Goal: Information Seeking & Learning: Learn about a topic

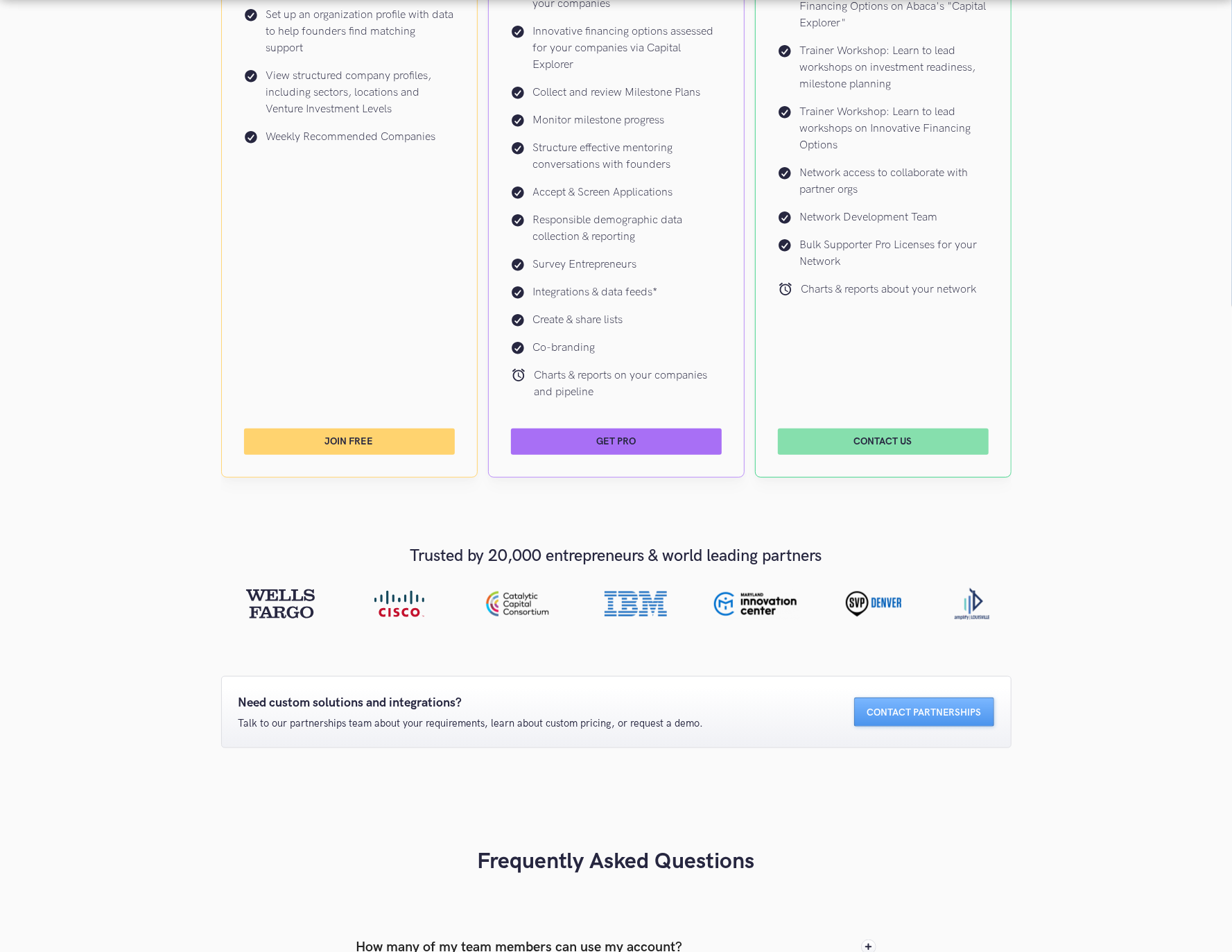
scroll to position [739, 0]
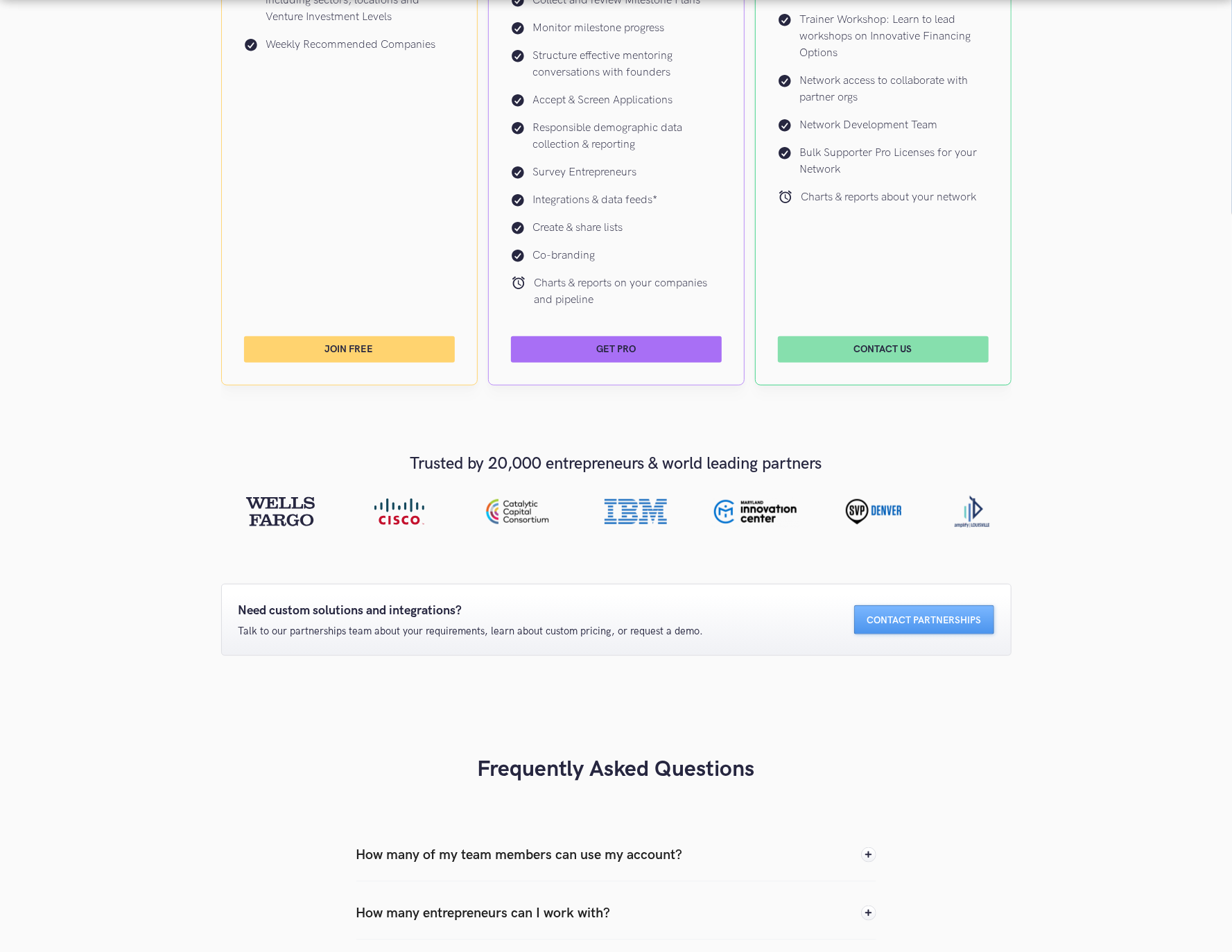
click at [184, 477] on div "Entrepreneurs Investor & Support Organizations Forever Free Learn your investme…" at bounding box center [616, 334] width 1232 height 1662
click at [215, 476] on div "Entrepreneurs Investor & Support Organizations Forever Free Learn your investme…" at bounding box center [616, 334] width 1232 height 1662
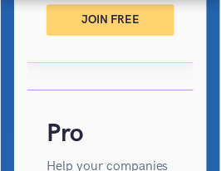
scroll to position [1434, 0]
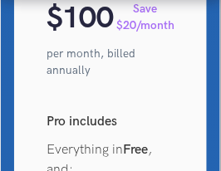
scroll to position [1683, 0]
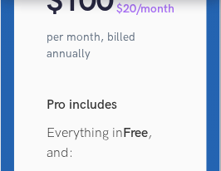
click at [63, 110] on div "Pro Help your companies improve their investment readiness & raise capital $ 10…" at bounding box center [111, 11] width 128 height 321
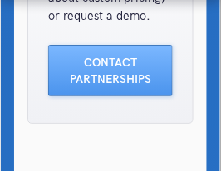
scroll to position [4757, 0]
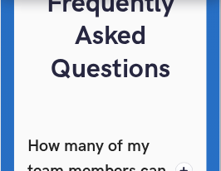
scroll to position [5023, 0]
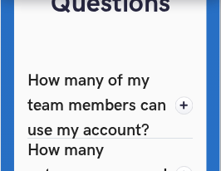
drag, startPoint x: 74, startPoint y: 115, endPoint x: 60, endPoint y: 103, distance: 18.3
click at [50, 107] on div "How many of my team members can use my account?" at bounding box center [101, 105] width 148 height 75
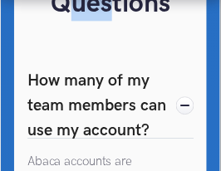
drag, startPoint x: 105, startPoint y: 24, endPoint x: 71, endPoint y: 25, distance: 33.2
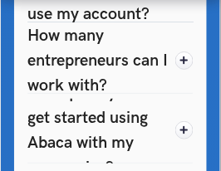
scroll to position [5122, 0]
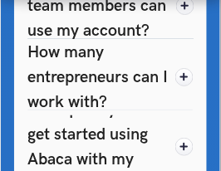
click at [183, 86] on img at bounding box center [184, 77] width 18 height 18
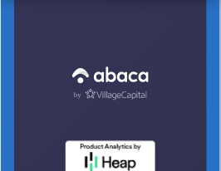
scroll to position [5687, 0]
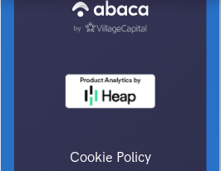
click at [61, 71] on div at bounding box center [110, 65] width 155 height 138
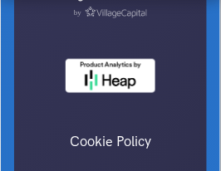
scroll to position [5594, 0]
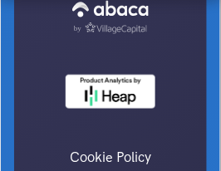
click at [144, 34] on img at bounding box center [110, 28] width 73 height 12
click at [154, 61] on div at bounding box center [110, 65] width 155 height 138
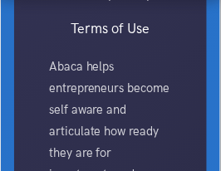
scroll to position [5744, 0]
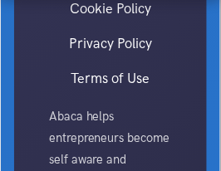
click at [55, 81] on div "Cookie Policy Privacy Policy Terms of Use" at bounding box center [110, 53] width 155 height 105
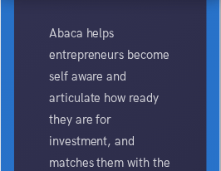
scroll to position [5860, 0]
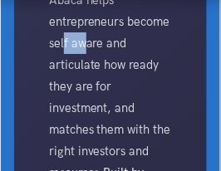
drag, startPoint x: 81, startPoint y: 59, endPoint x: 62, endPoint y: 61, distance: 19.2
click at [62, 61] on p "Abaca helps entrepreneurs become self aware and articulate how ready they are f…" at bounding box center [111, 118] width 124 height 259
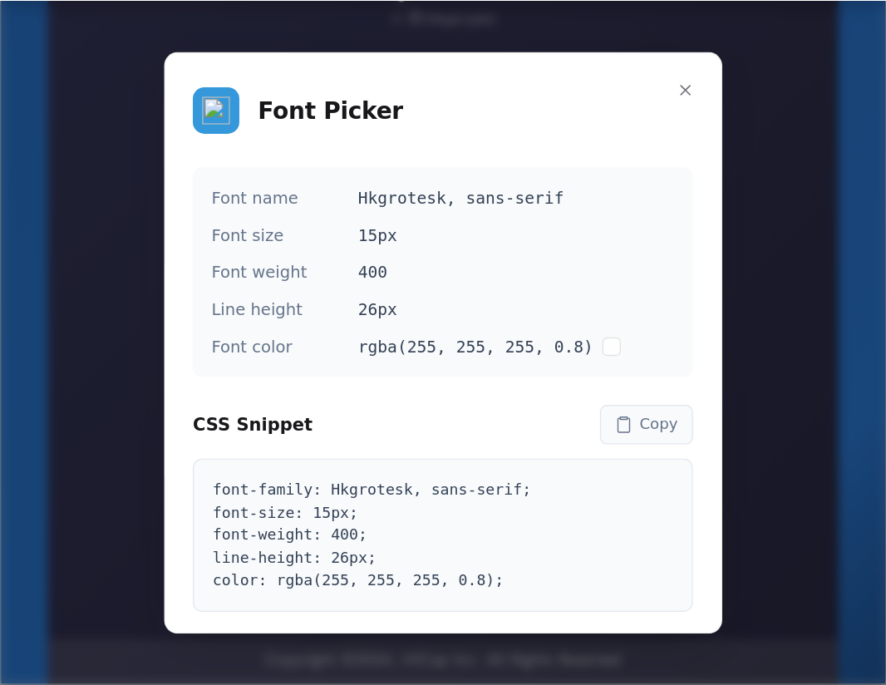
scroll to position [1853, 0]
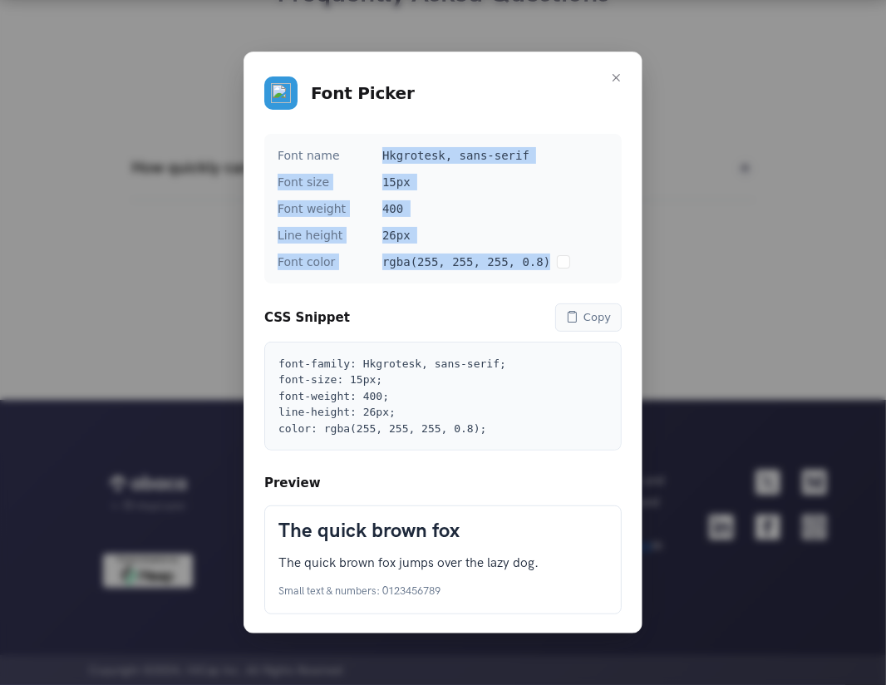
drag, startPoint x: 382, startPoint y: 151, endPoint x: 547, endPoint y: 266, distance: 201.2
click at [548, 266] on div "Font name Hkgrotesk, sans-serif Font size 15px Font weight 400 Line height 26px…" at bounding box center [442, 209] width 357 height 150
copy div "Hkgrotesk, sans-serif Font size 15px Font weight 400 Line height 26px Font colo…"
click at [164, 263] on div "Font Picker Font name Hkgrotesk, sans-serif Font size 15px Font weight 400 Line…" at bounding box center [443, 342] width 886 height 685
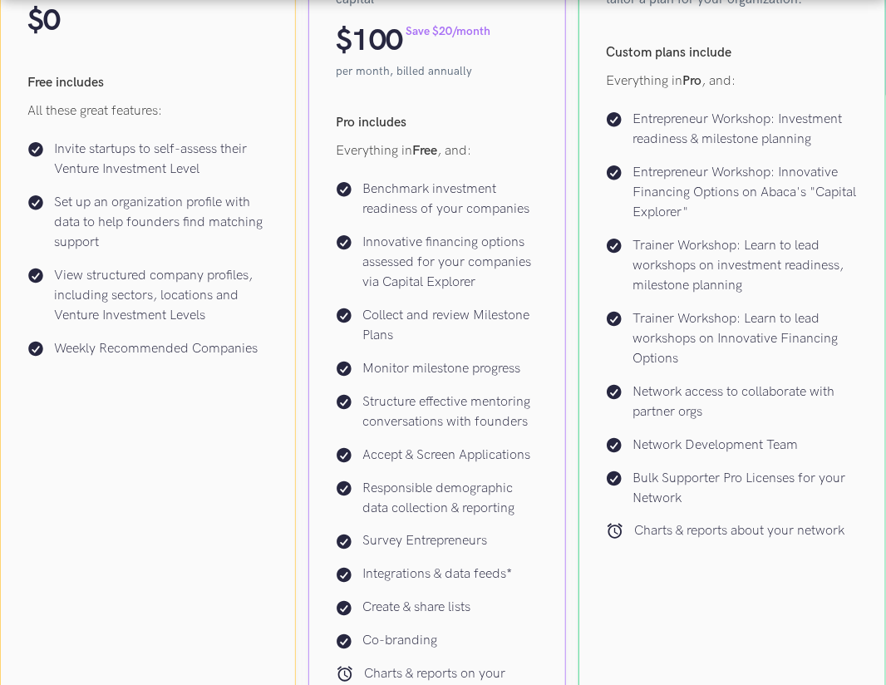
scroll to position [391, 0]
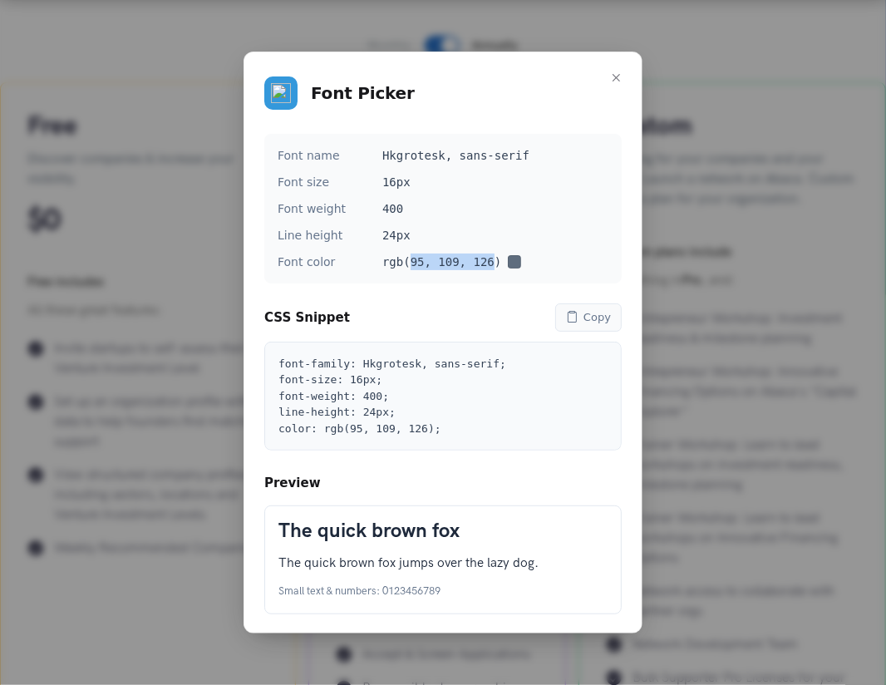
drag, startPoint x: 412, startPoint y: 261, endPoint x: 493, endPoint y: 265, distance: 81.5
click at [493, 265] on div "rgb(95, 109, 126)" at bounding box center [495, 261] width 226 height 17
copy div "95, 109, 126"
click at [110, 343] on div "Font Picker Font name Hkgrotesk, sans-serif Font size 16px Font weight 400 Line…" at bounding box center [443, 342] width 886 height 685
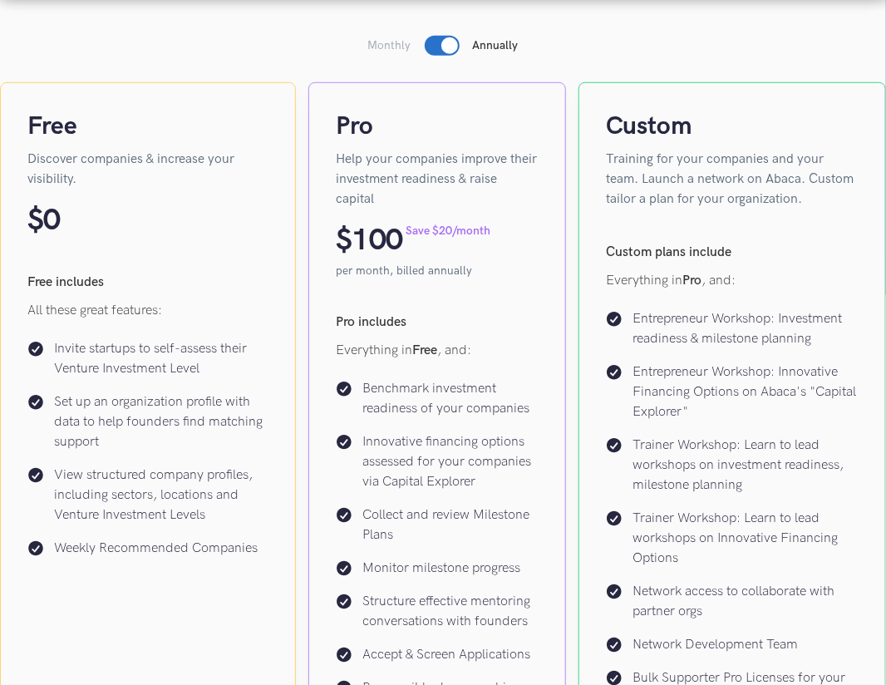
click at [66, 341] on p "Invite startups to self-assess their Venture Investment Level" at bounding box center [161, 359] width 214 height 40
click at [63, 346] on p "Invite startups to self-assess their Venture Investment Level" at bounding box center [161, 359] width 214 height 40
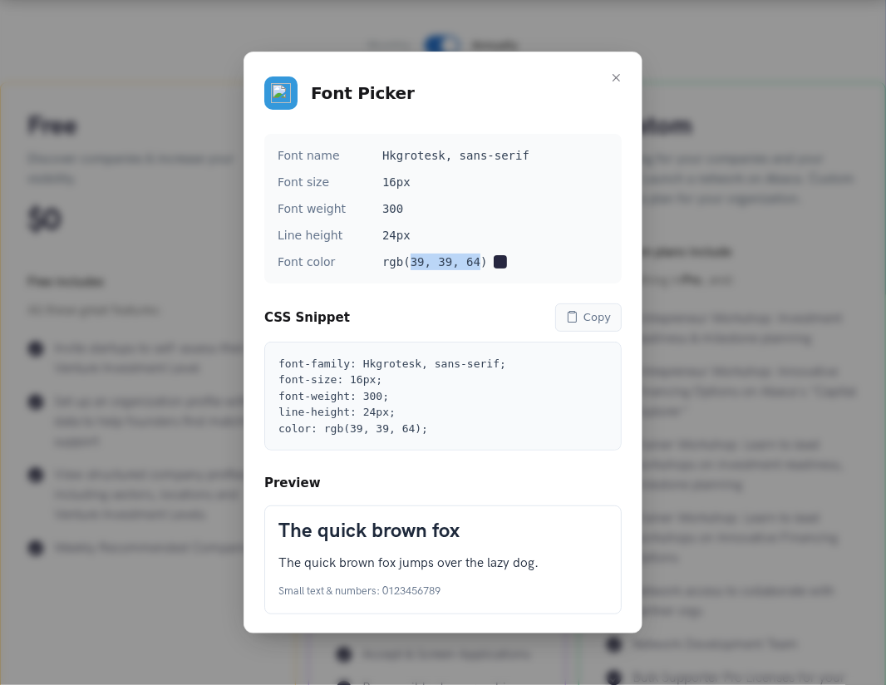
drag, startPoint x: 412, startPoint y: 263, endPoint x: 479, endPoint y: 260, distance: 66.5
click at [479, 260] on div "rgb(39, 39, 64)" at bounding box center [495, 261] width 226 height 17
copy div "39, 39, 64"
click at [93, 359] on div "Font Picker Font name Hkgrotesk, sans-serif Font size 16px Font weight 300 Line…" at bounding box center [443, 342] width 886 height 685
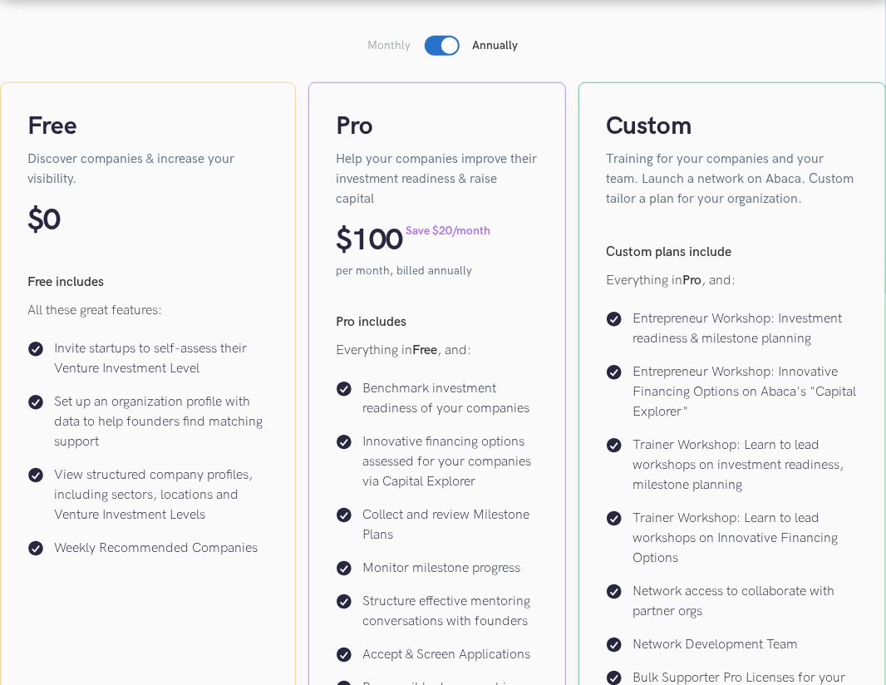
click at [546, 176] on div "Pro Help your companies improve their investment readiness & raise capital $ 10…" at bounding box center [437, 539] width 258 height 914
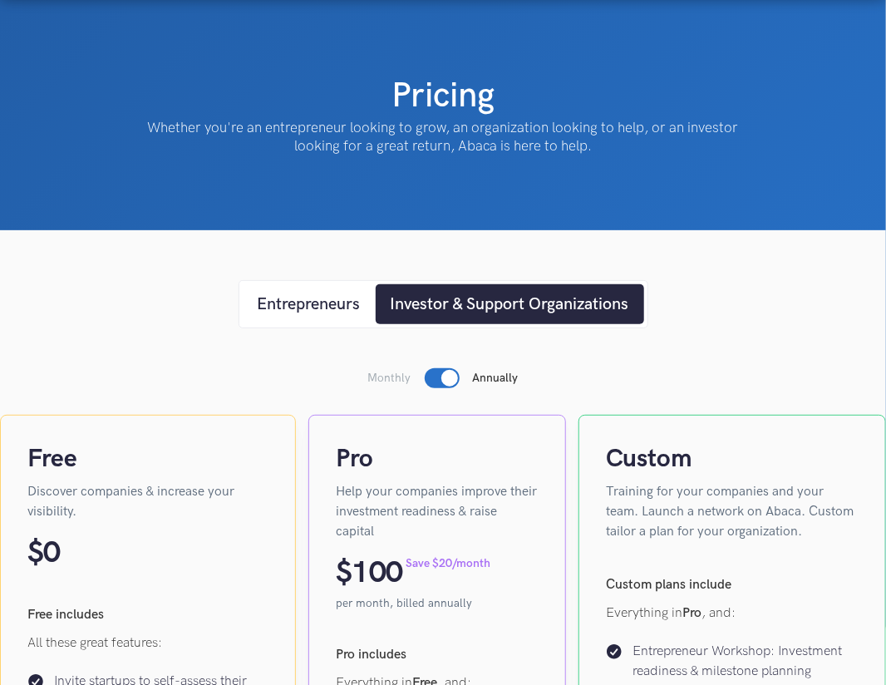
scroll to position [0, 0]
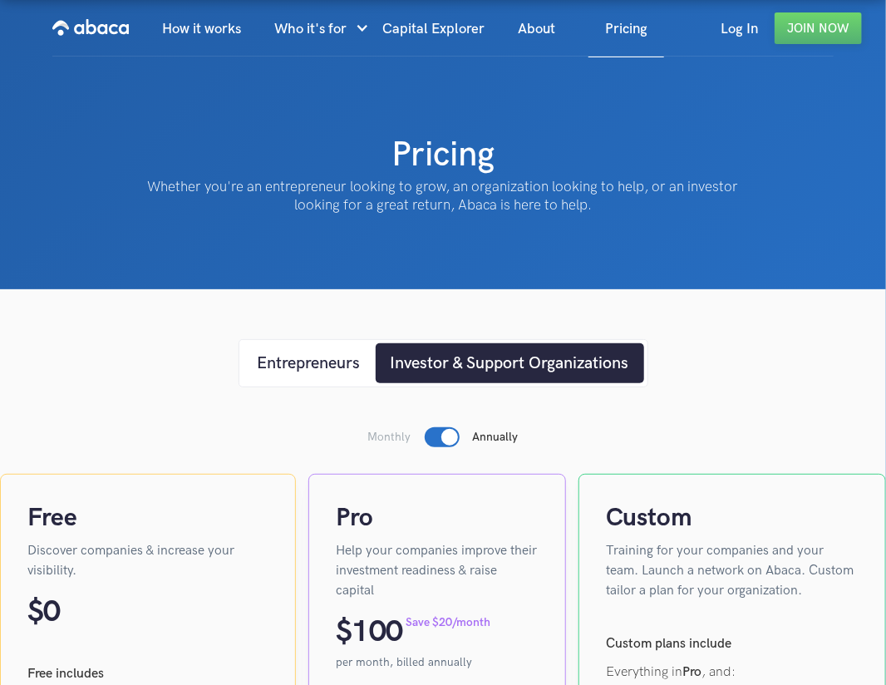
click at [390, 439] on p "Monthly" at bounding box center [389, 437] width 43 height 17
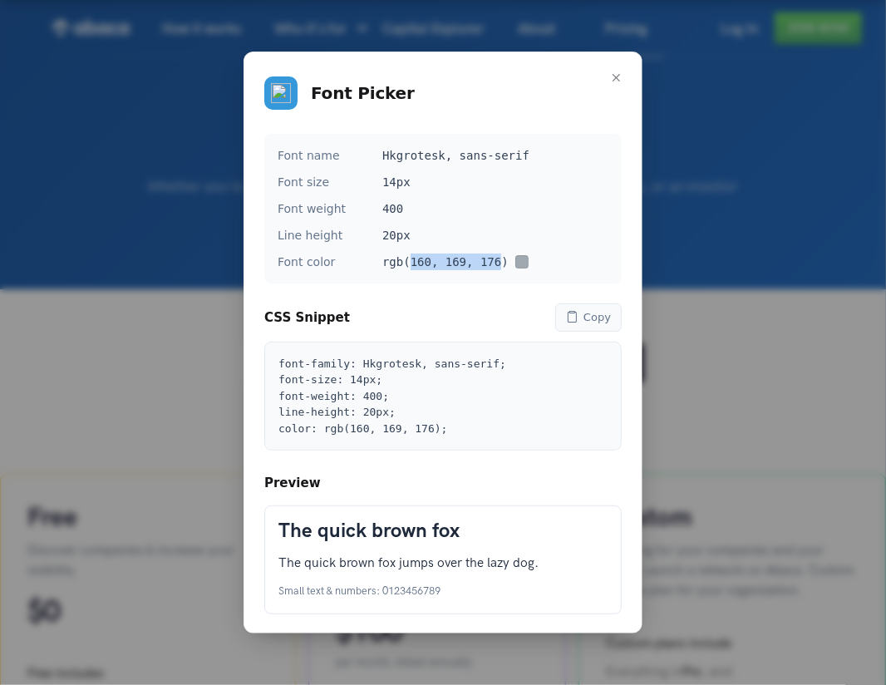
drag, startPoint x: 406, startPoint y: 259, endPoint x: 499, endPoint y: 264, distance: 93.2
click at [499, 264] on div "rgb(160, 169, 176)" at bounding box center [495, 261] width 226 height 17
copy div "160, 169, 176"
click at [208, 375] on div "Font Picker Font name Hkgrotesk, sans-serif Font size 14px Font weight 400 Line…" at bounding box center [443, 342] width 886 height 685
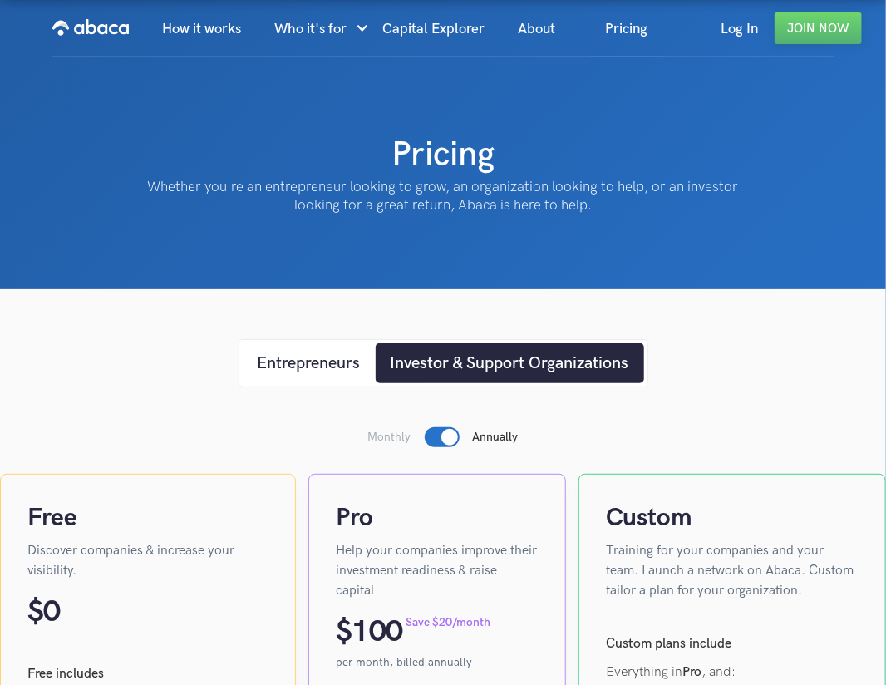
click at [106, 30] on img "home" at bounding box center [90, 27] width 76 height 27
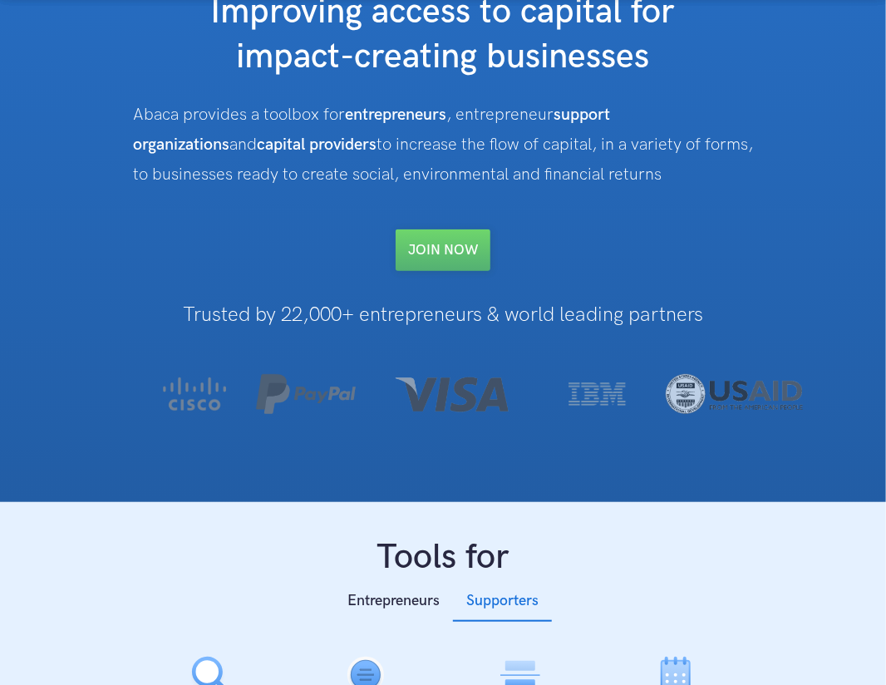
scroll to position [199, 0]
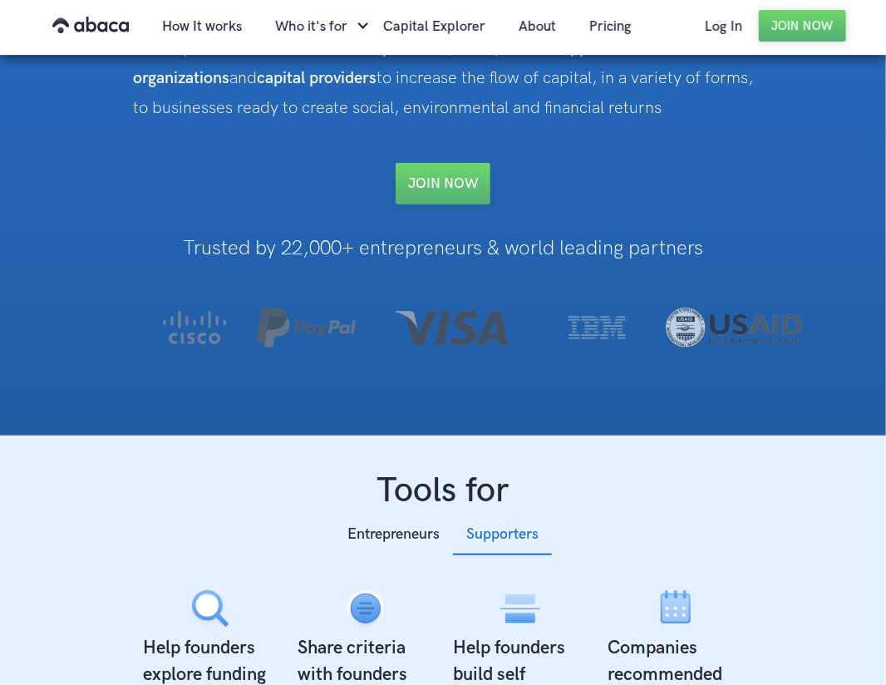
click at [692, 395] on div "Improving access to capital for impact-creating businesses Abaca provides a too…" at bounding box center [443, 146] width 620 height 578
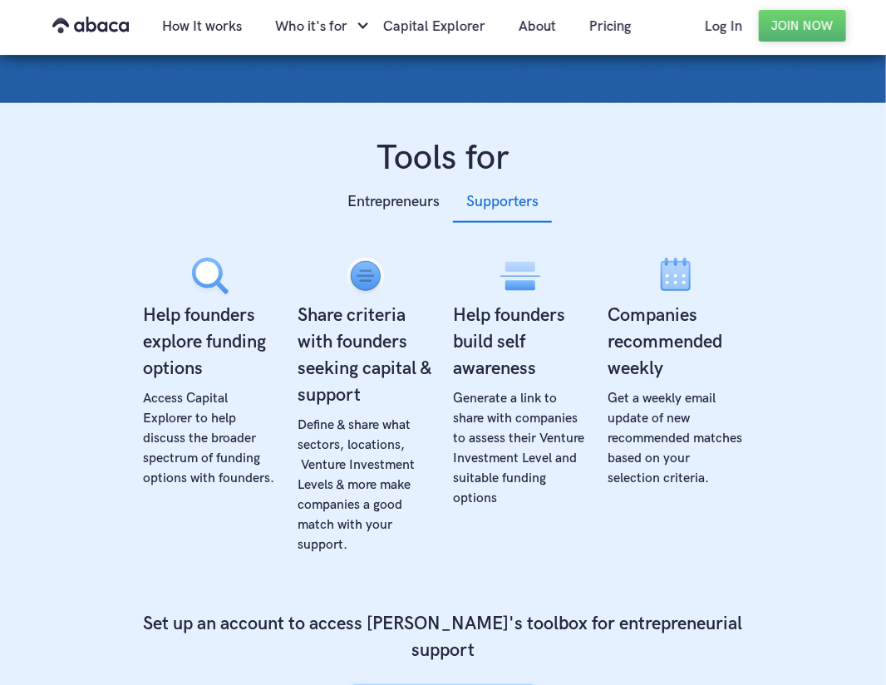
scroll to position [598, 0]
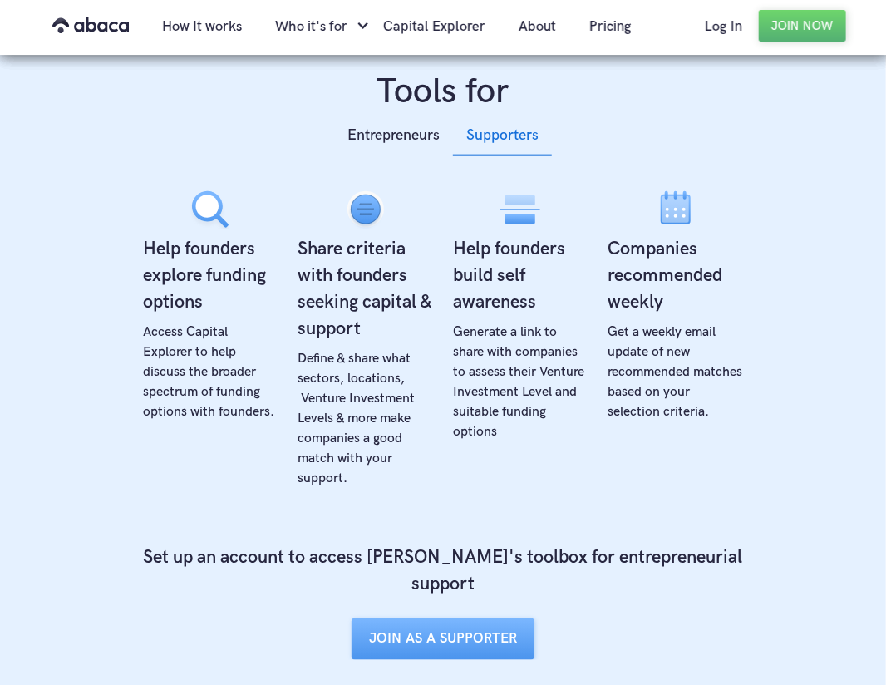
drag, startPoint x: 669, startPoint y: 357, endPoint x: 677, endPoint y: 359, distance: 8.5
click at [669, 357] on div "Get a weekly email update of new recommended matches based on your selection cr…" at bounding box center [675, 372] width 135 height 100
click at [583, 369] on div "Generate a link to share with companies to assess their Venture Investment Leve…" at bounding box center [520, 382] width 135 height 120
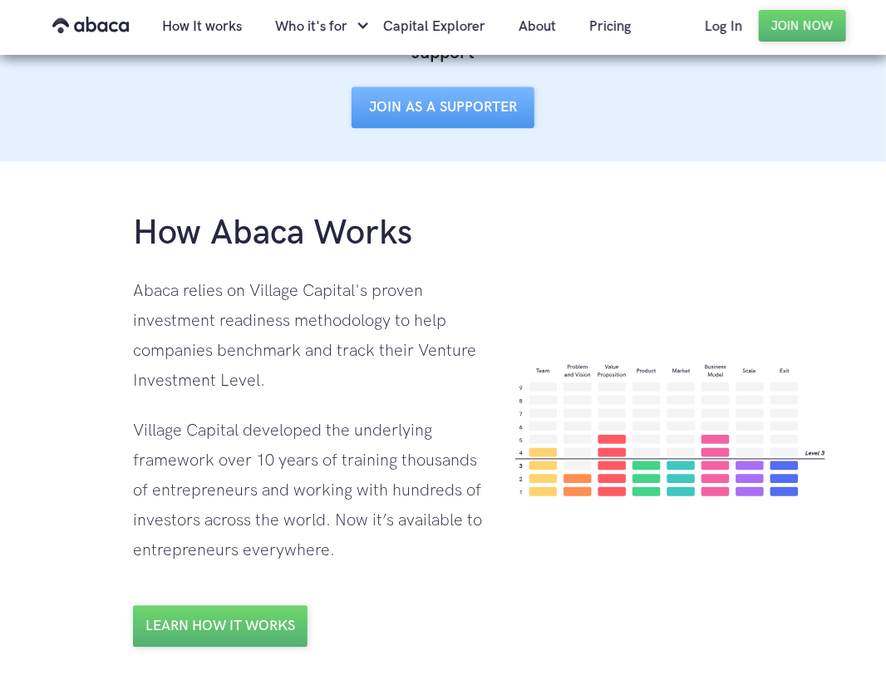
scroll to position [1196, 0]
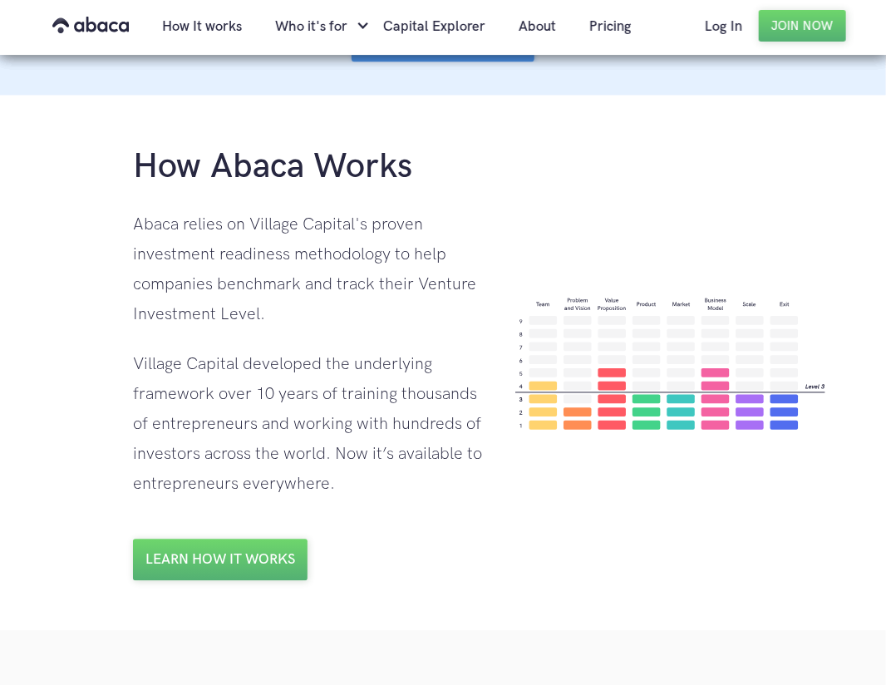
click at [609, 316] on img at bounding box center [670, 363] width 310 height 134
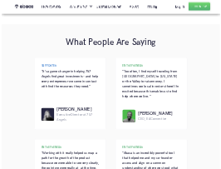
scroll to position [1794, 0]
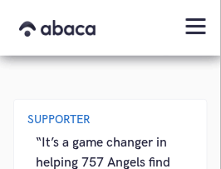
scroll to position [3639, 0]
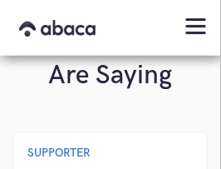
click at [37, 146] on div "SUPPORTER" at bounding box center [110, 152] width 166 height 13
click at [35, 146] on div "SUPPORTER" at bounding box center [110, 152] width 166 height 13
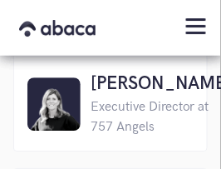
scroll to position [3900, 0]
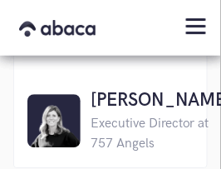
click at [99, 122] on div "Executive Director at 757 Angels" at bounding box center [162, 134] width 142 height 40
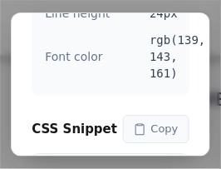
scroll to position [183, 0]
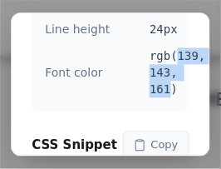
drag, startPoint x: 179, startPoint y: 53, endPoint x: 168, endPoint y: 86, distance: 34.9
click at [168, 86] on div "rgb(139, 143, 161)" at bounding box center [188, 73] width 76 height 50
copy div "139, 143, 161"
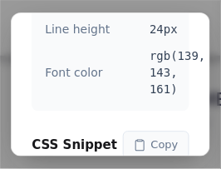
click at [5, 98] on div "Font Picker Font name Hkgrotesk, sans-serif Font size 16px Font weight 400 Line…" at bounding box center [110, 84] width 221 height 169
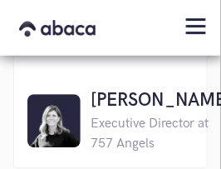
click at [112, 100] on h4 "Monique Adams" at bounding box center [162, 100] width 142 height 27
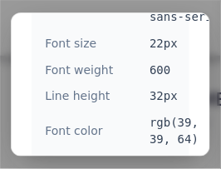
scroll to position [150, 0]
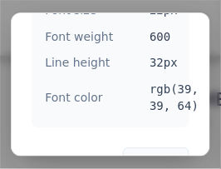
click at [39, 164] on div "Font Picker Font name Hkgrotesk, sans-serif Font size 22px Font weight 600 Line…" at bounding box center [110, 84] width 221 height 169
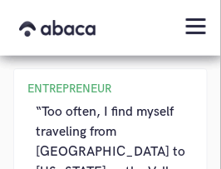
scroll to position [4033, 0]
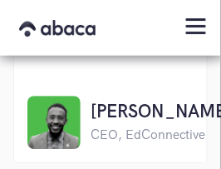
scroll to position [4299, 0]
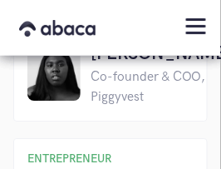
scroll to position [4698, 0]
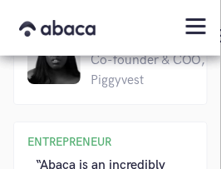
click at [60, 152] on div "ENTREPRENEUR “Working with it really helped us map a path for the growth of the…" at bounding box center [110, 112] width 194 height 731
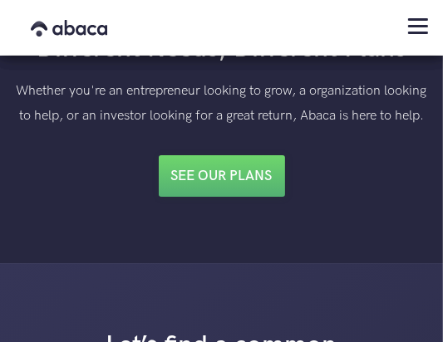
scroll to position [4117, 0]
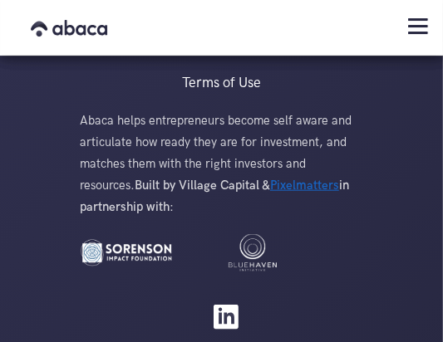
scroll to position [5114, 0]
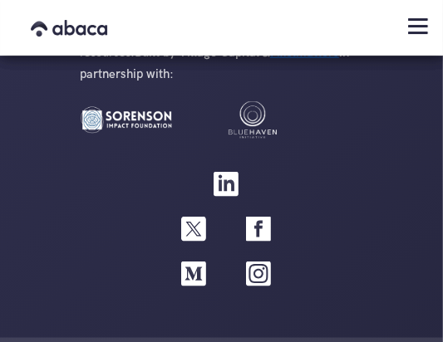
click at [110, 262] on div at bounding box center [225, 284] width 346 height 45
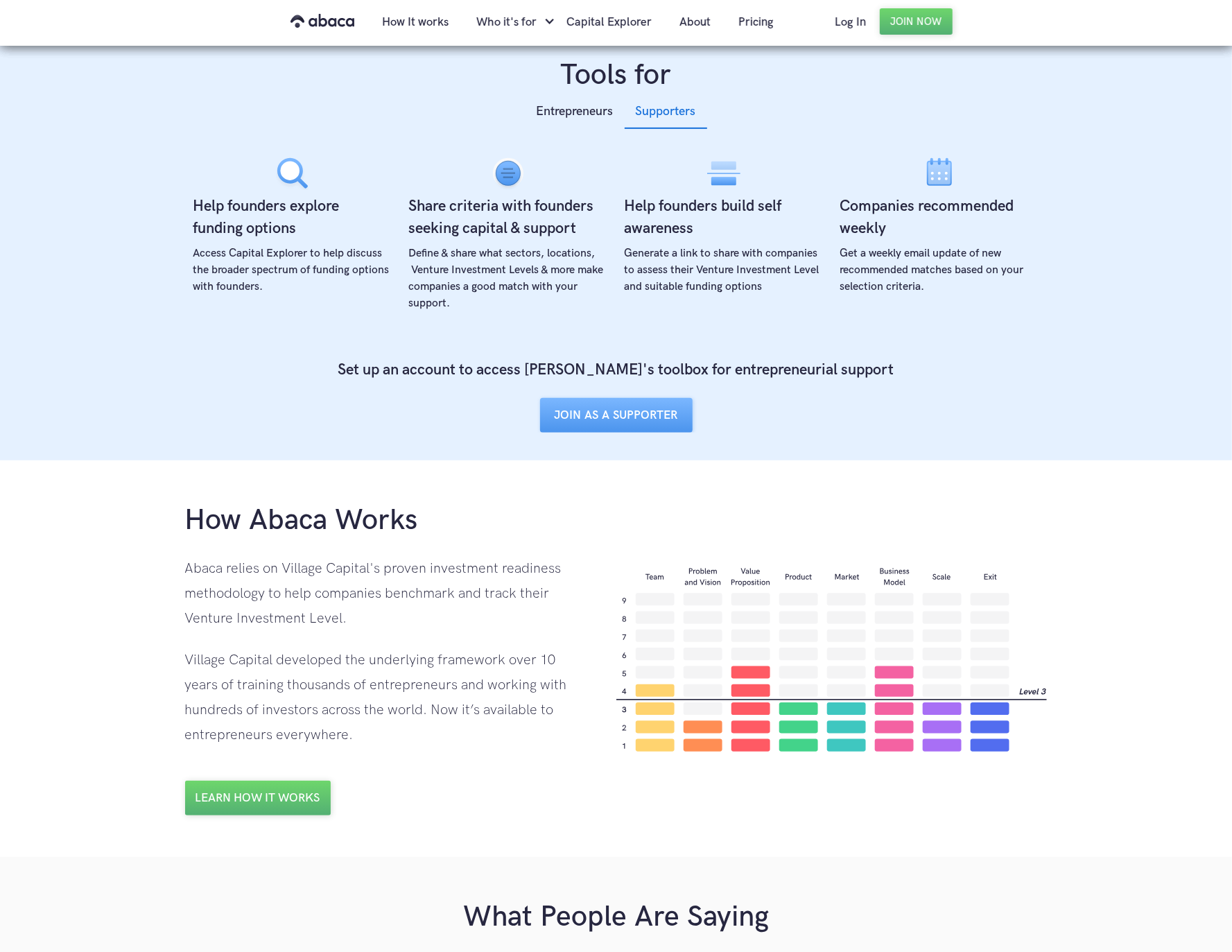
scroll to position [0, 0]
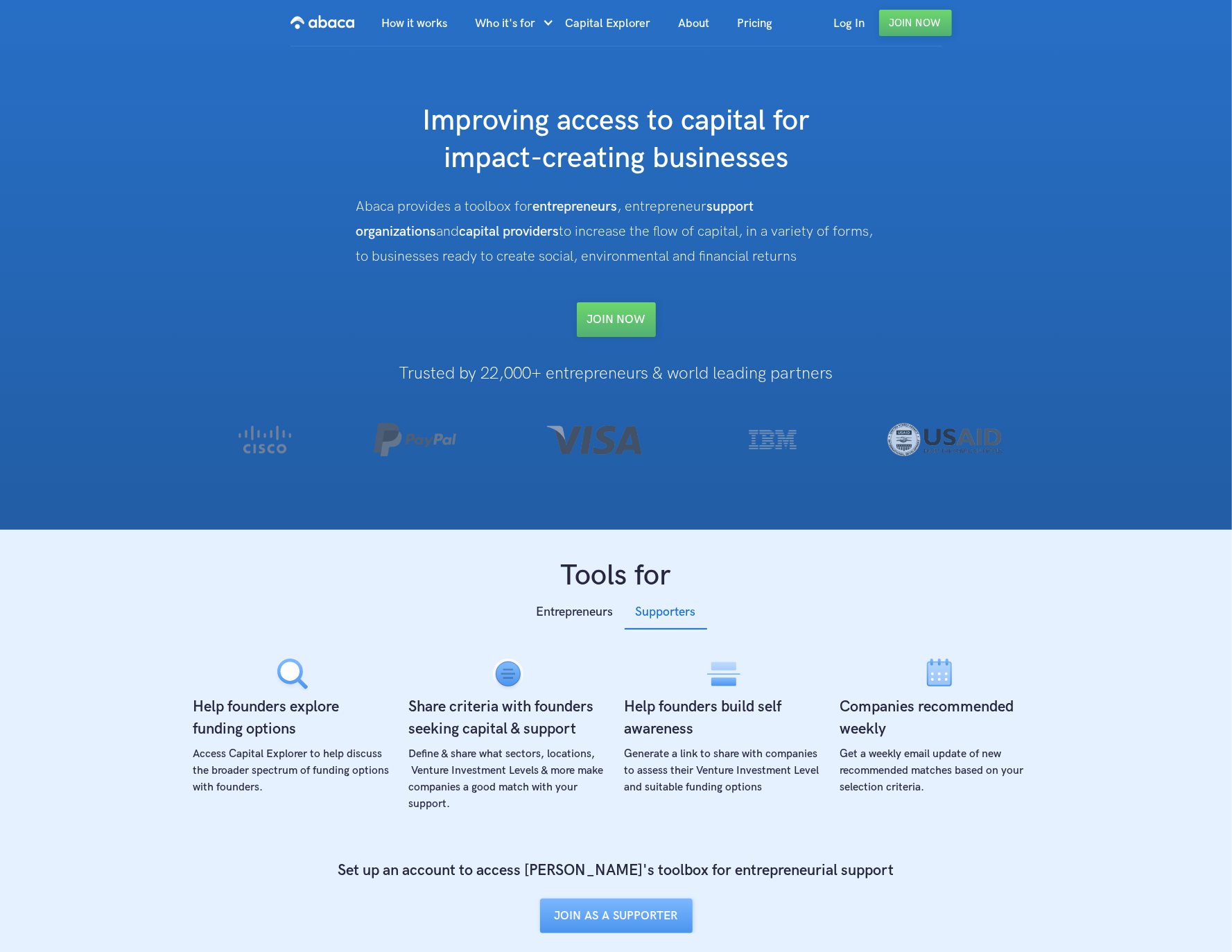
click at [441, 18] on link "How it works" at bounding box center [415, 23] width 93 height 47
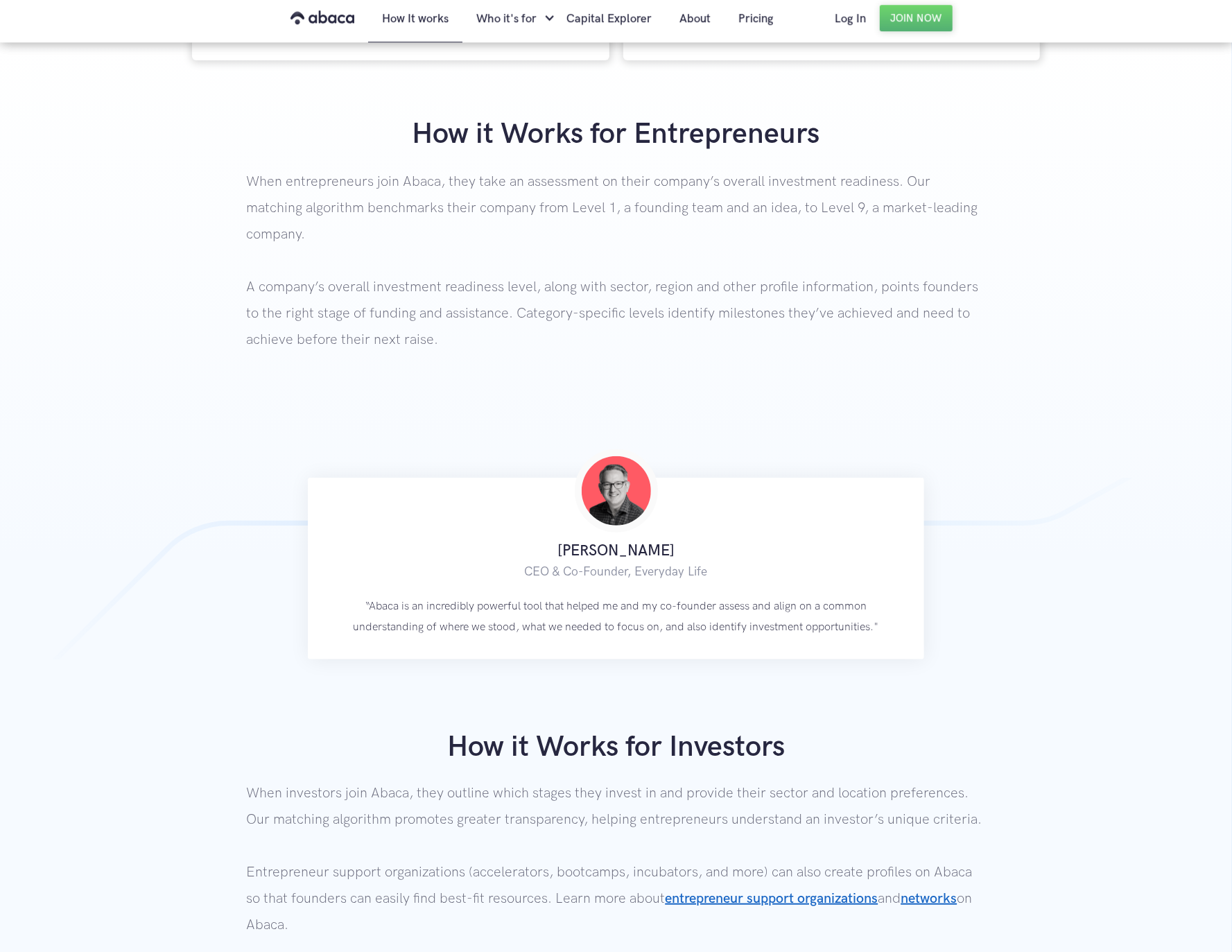
scroll to position [555, 0]
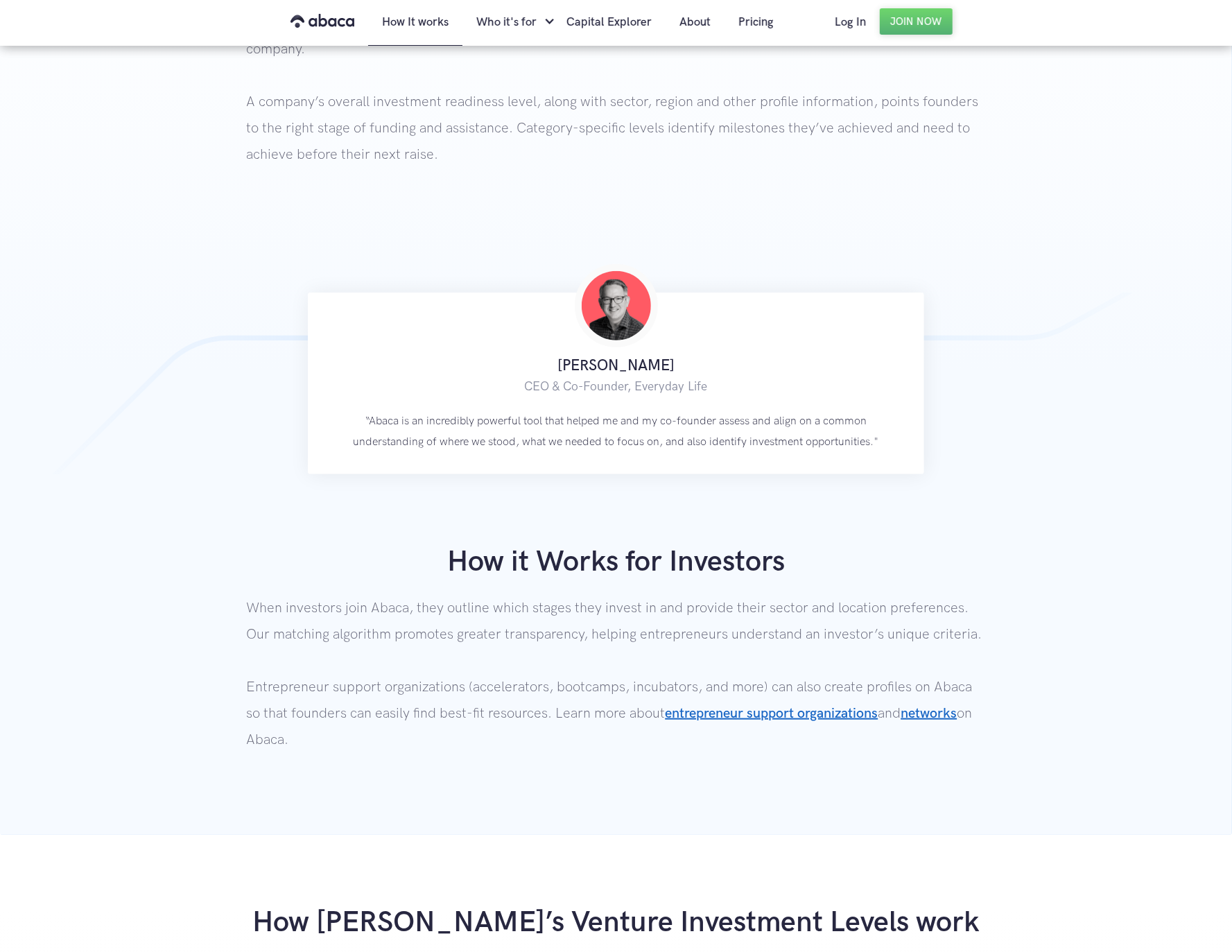
drag, startPoint x: 1002, startPoint y: 494, endPoint x: 957, endPoint y: 507, distance: 46.8
click at [1002, 494] on div "How it Works for Entrepreneurs When entrepreneurs join Abaca, they take an asse…" at bounding box center [616, 340] width 1232 height 987
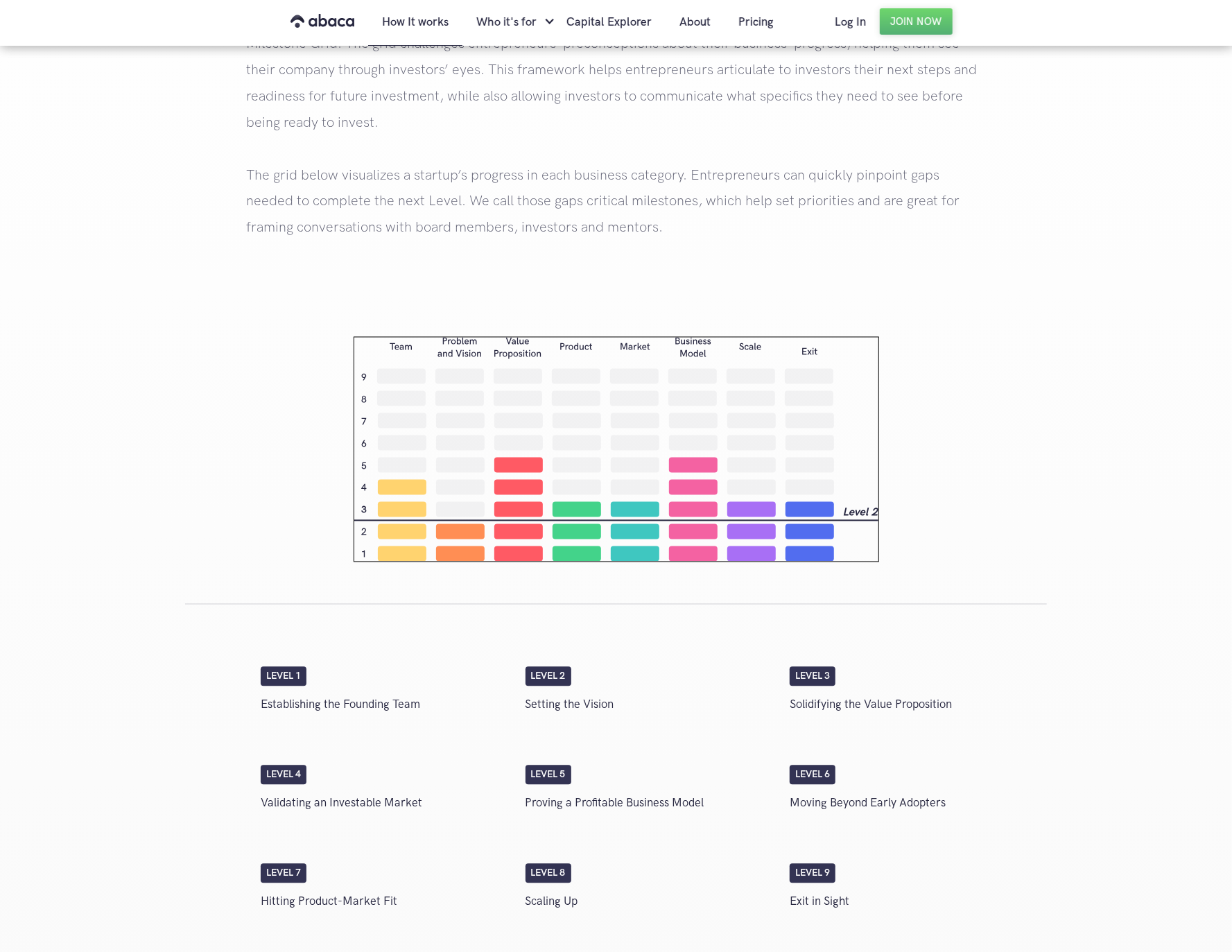
scroll to position [1755, 0]
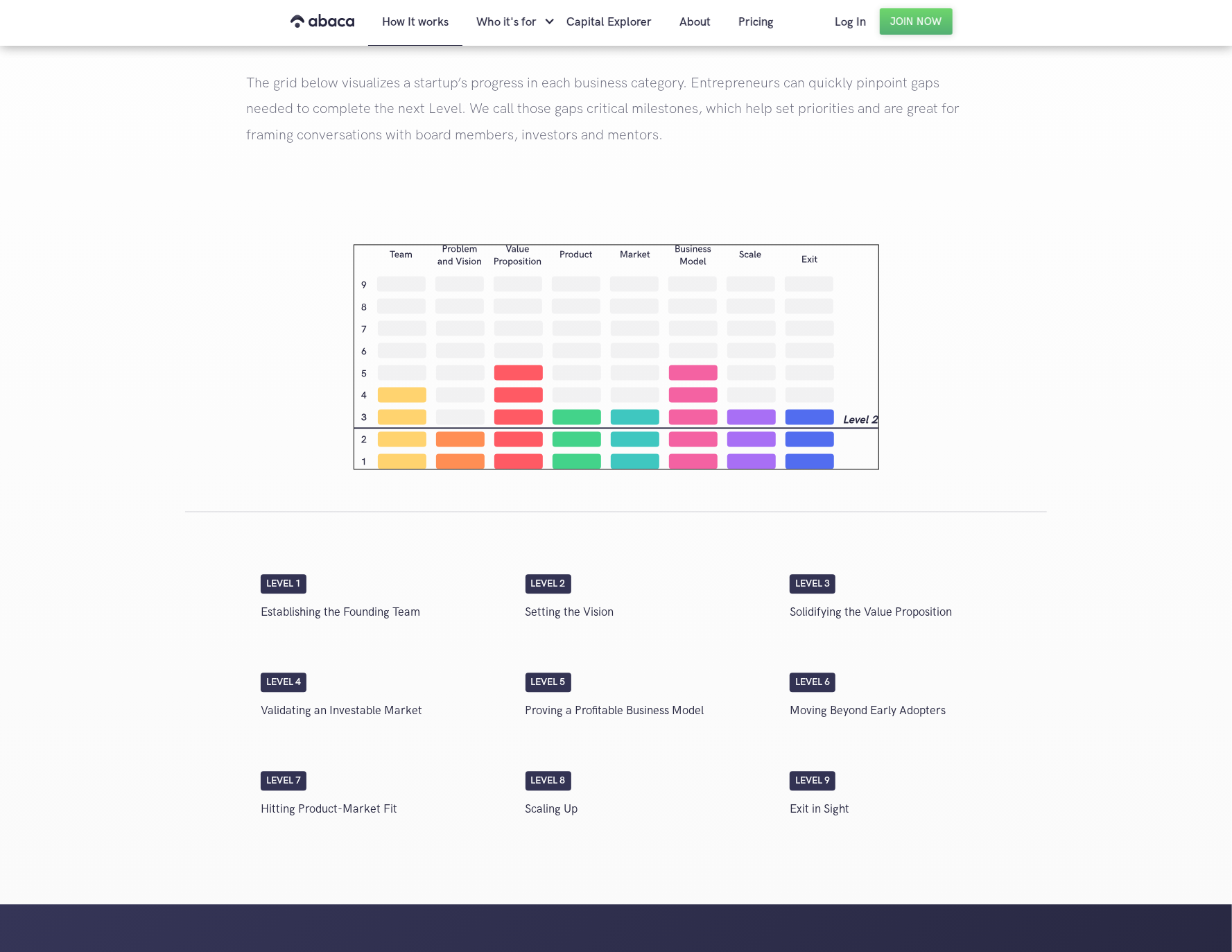
click at [1017, 414] on div "How Abaca’s Venture Investment Levels work Abaca relies on Village Capital's pr…" at bounding box center [616, 304] width 1232 height 1201
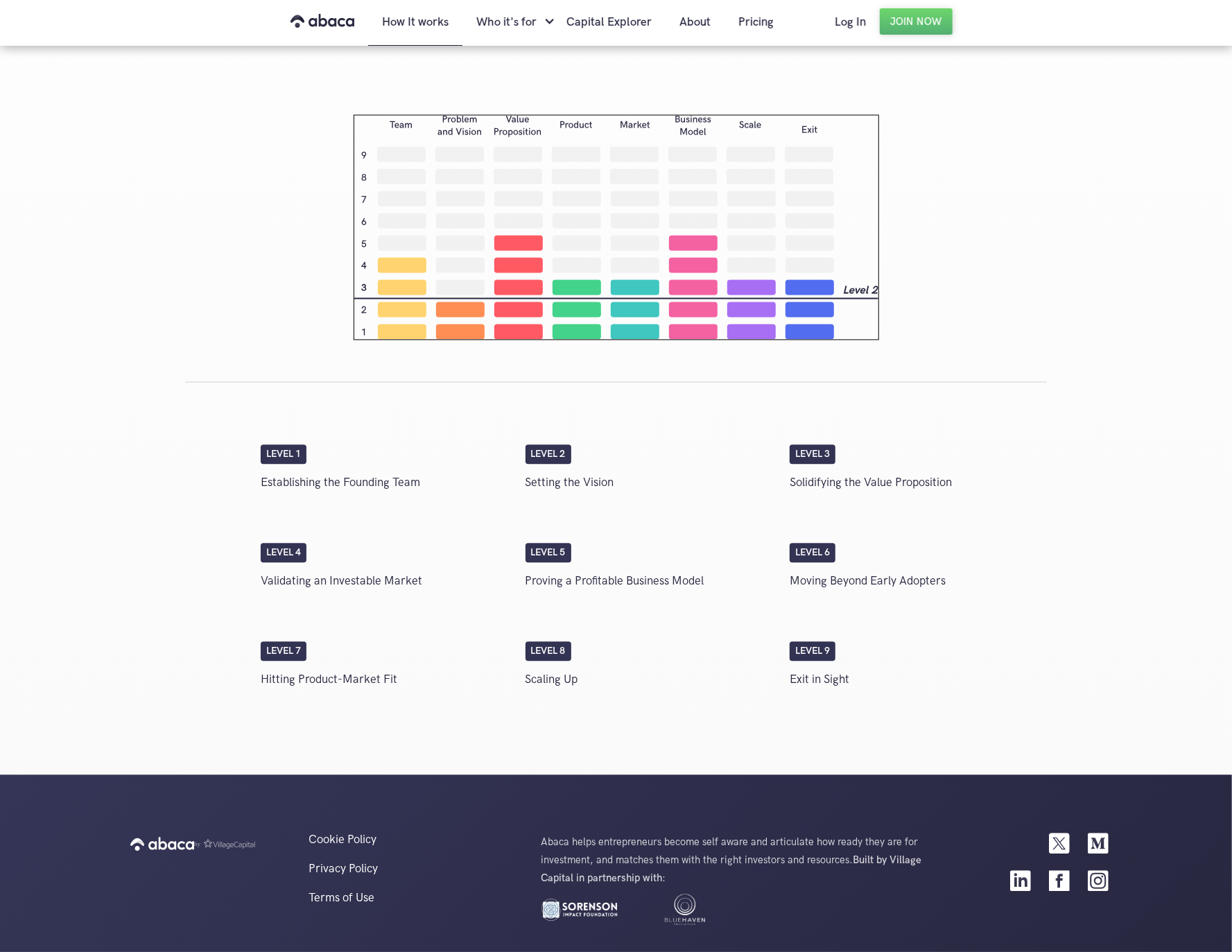
click at [284, 445] on div "Level 1" at bounding box center [283, 454] width 46 height 19
click at [528, 19] on div "Who it's for" at bounding box center [507, 22] width 60 height 47
click at [512, 67] on link "Entrepreneurs" at bounding box center [563, 69] width 174 height 47
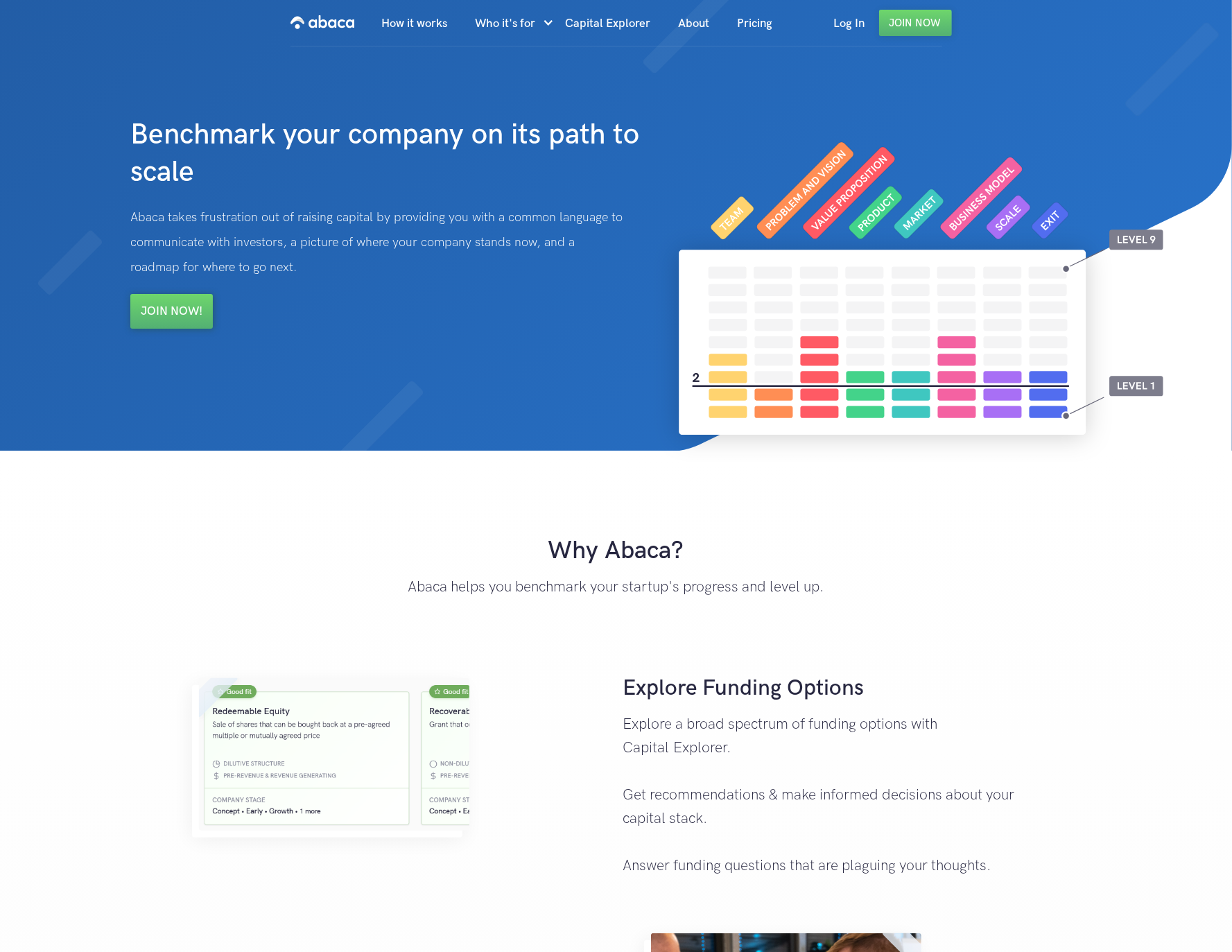
click at [894, 588] on p "Abaca helps you benchmark your startup's progress and level up. ‍" at bounding box center [616, 599] width 652 height 47
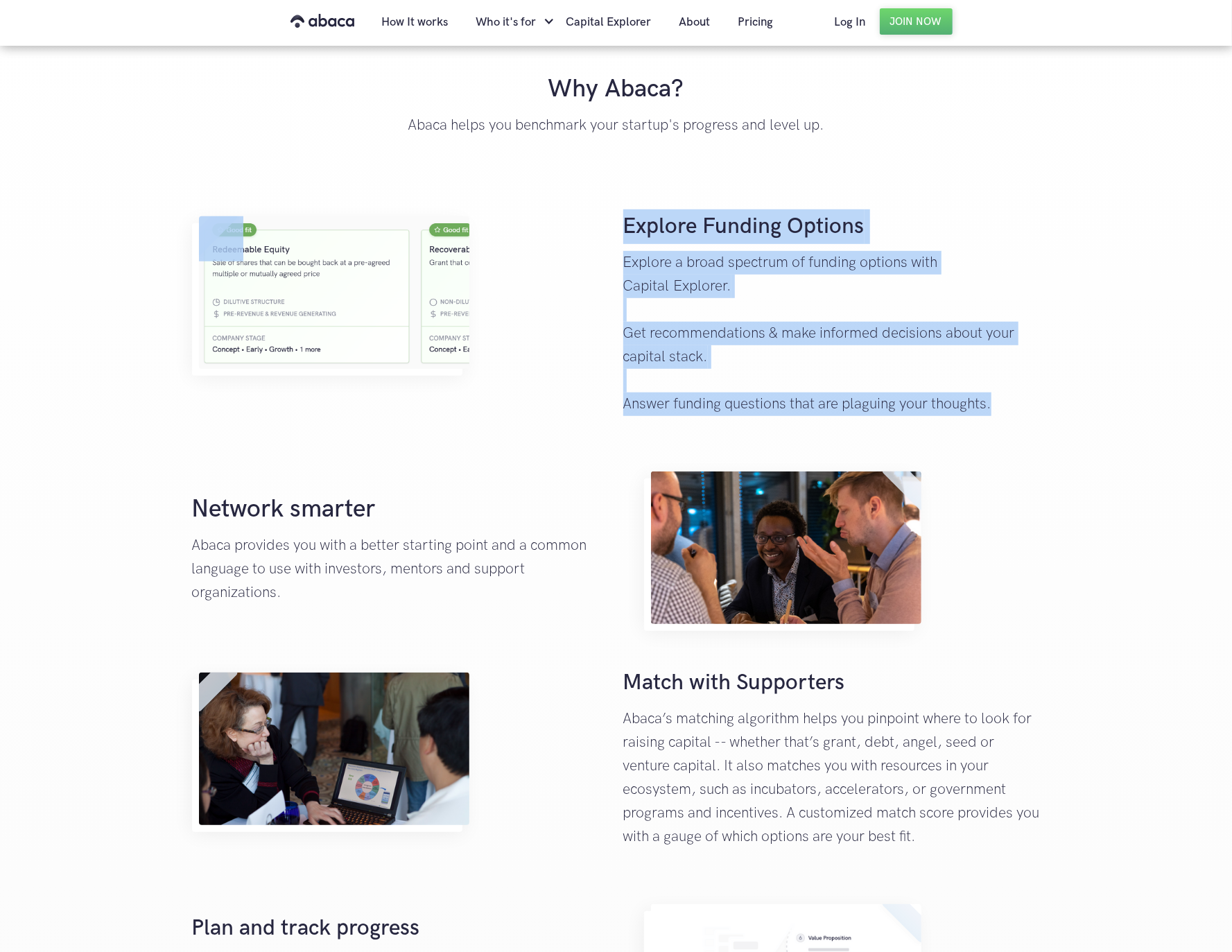
drag, startPoint x: 364, startPoint y: 317, endPoint x: -80, endPoint y: 415, distance: 454.7
click at [0, 415] on html "How It works Who it's for Entrepreneurs Investors For Support Organizations Coa…" at bounding box center [616, 14] width 1232 height 952
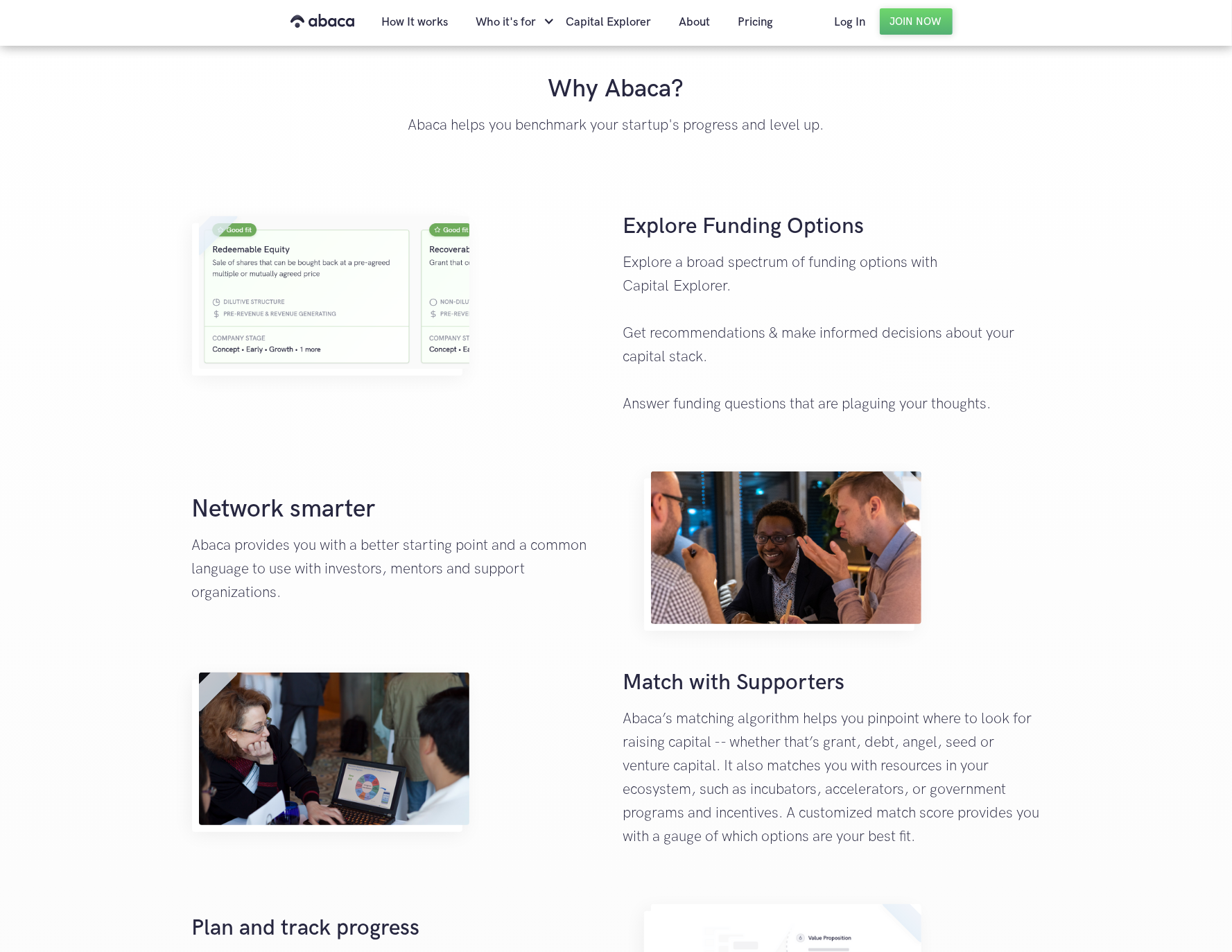
click at [366, 411] on div "Explore Funding Options Explore a broad spectrum of funding options with Capita…" at bounding box center [616, 309] width 862 height 227
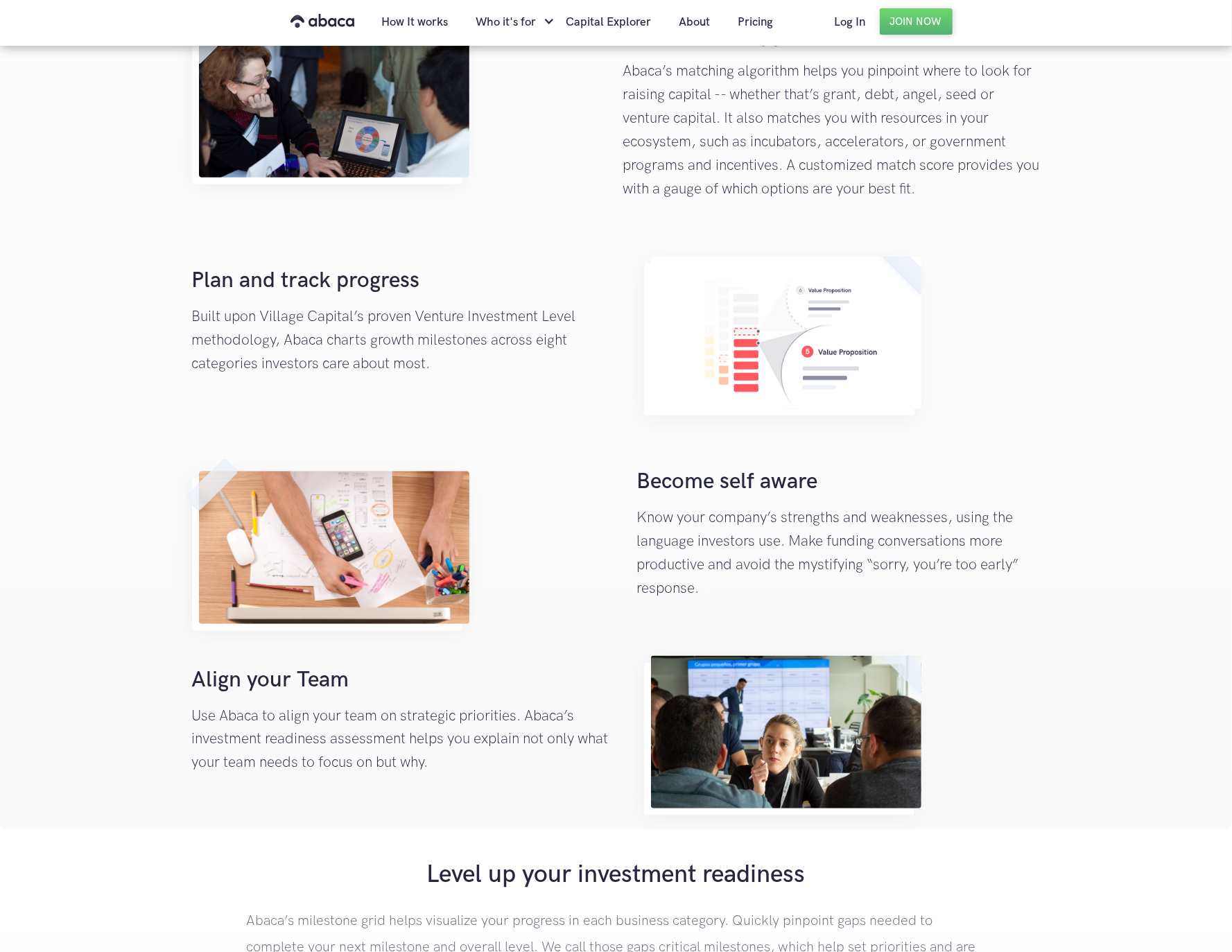
scroll to position [1293, 0]
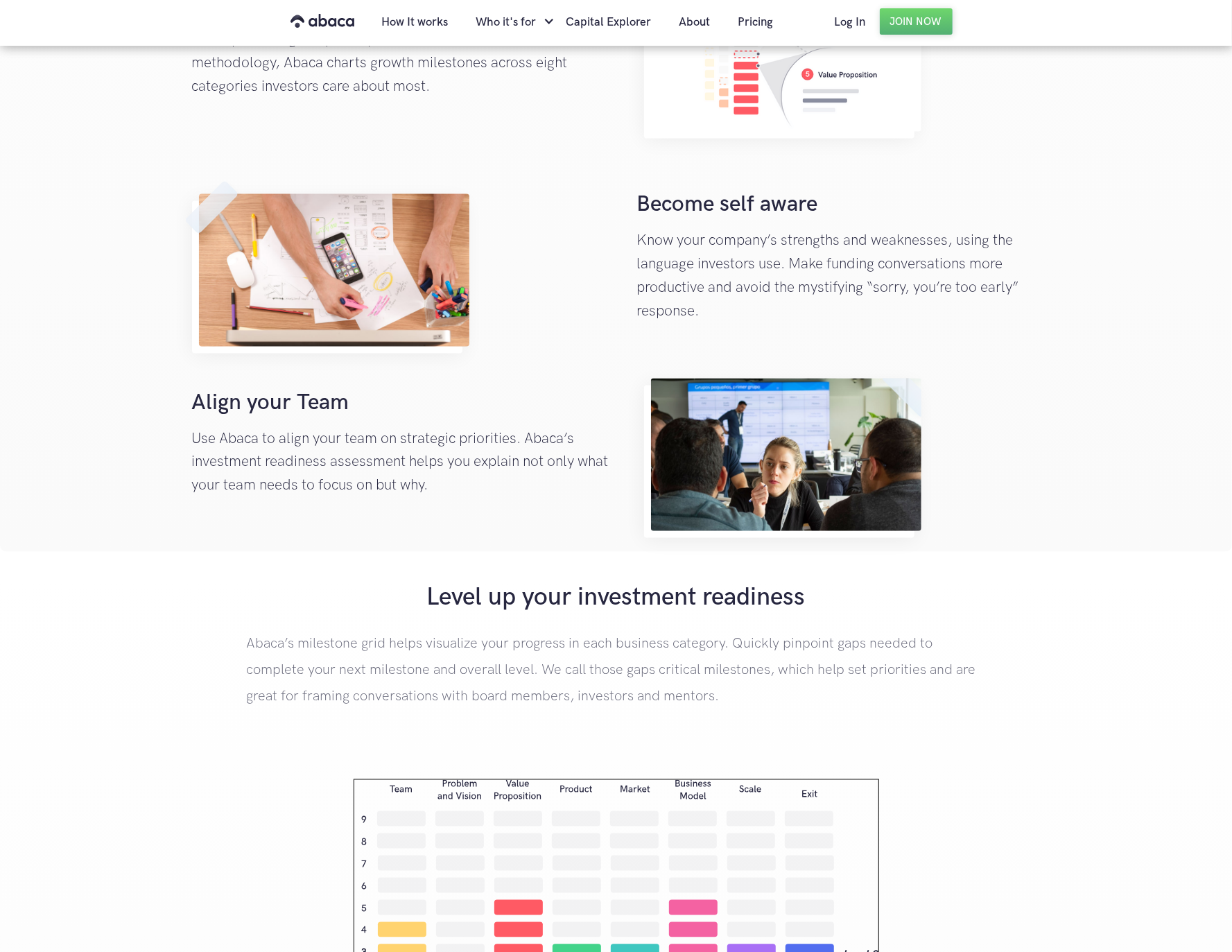
click at [822, 279] on p "Know your company’s strengths and weaknesses, using the language investors use.…" at bounding box center [838, 275] width 403 height 94
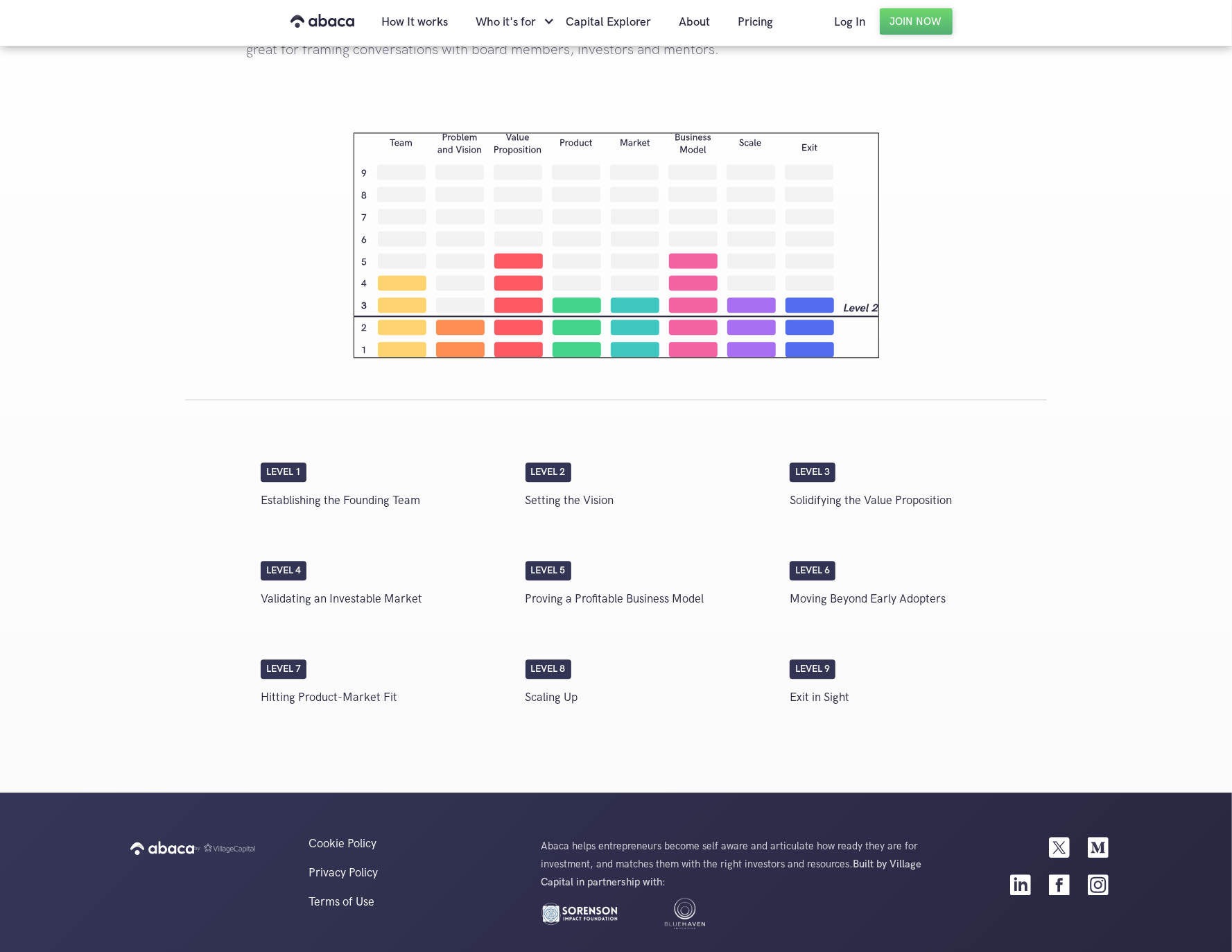
scroll to position [2063, 0]
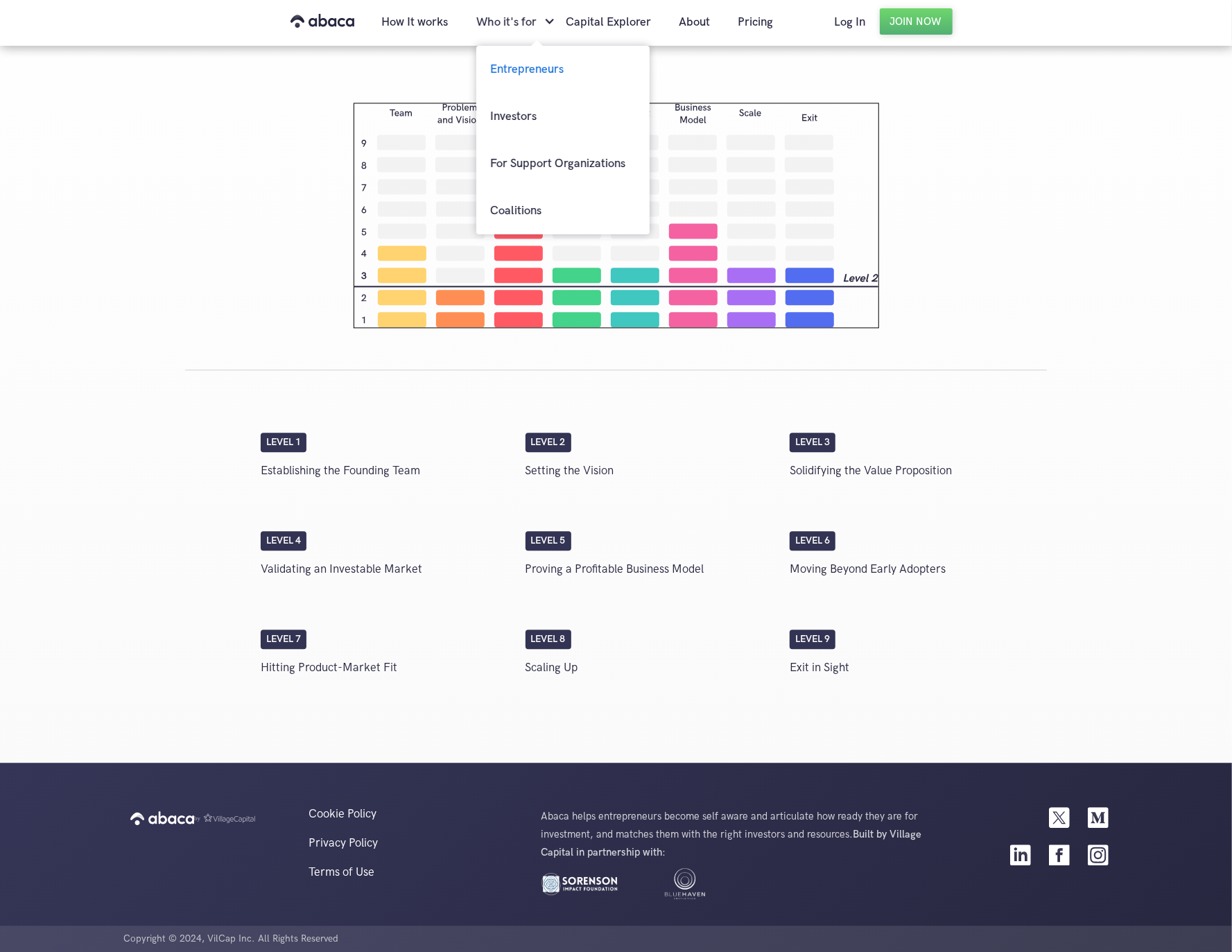
click at [514, 112] on link "Investors" at bounding box center [563, 116] width 174 height 47
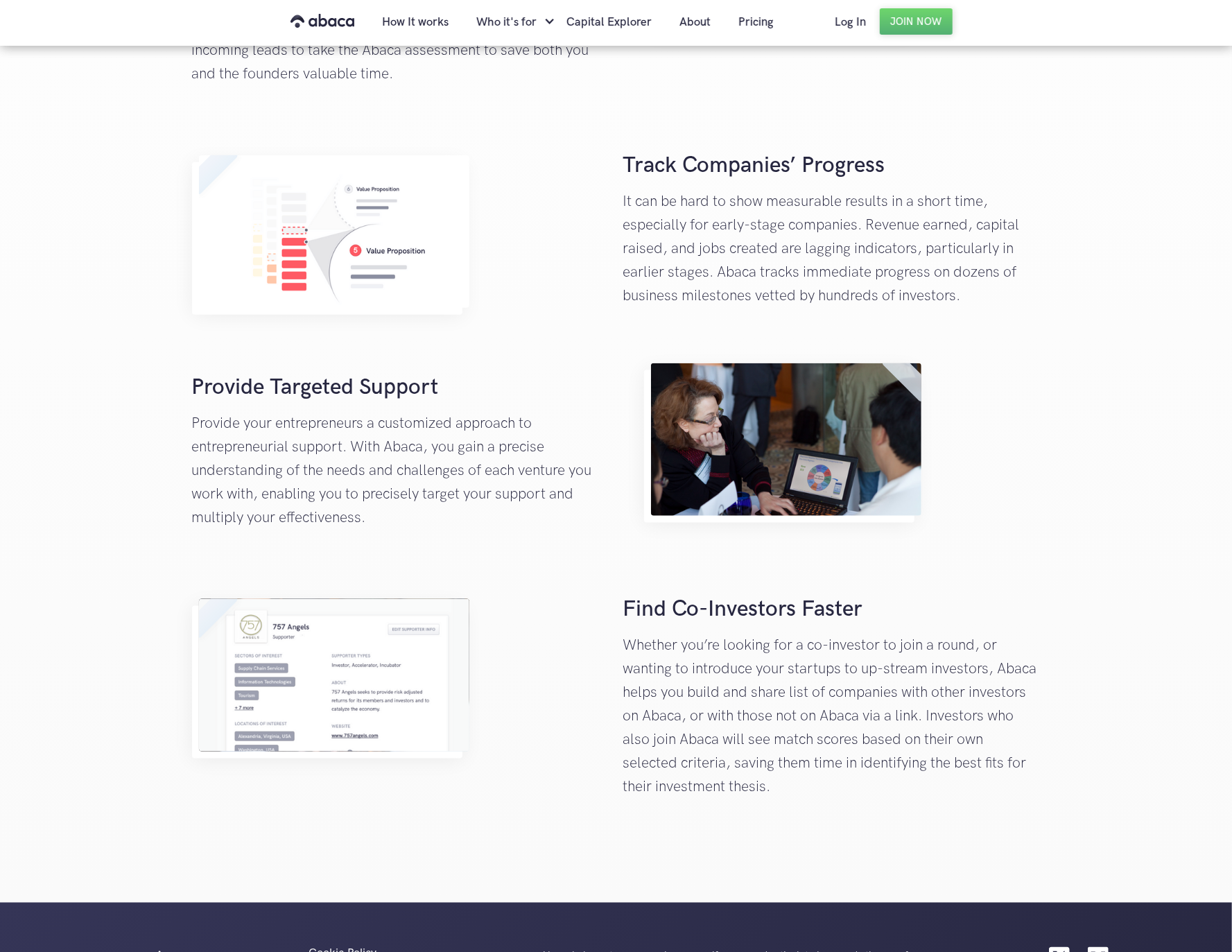
scroll to position [1156, 0]
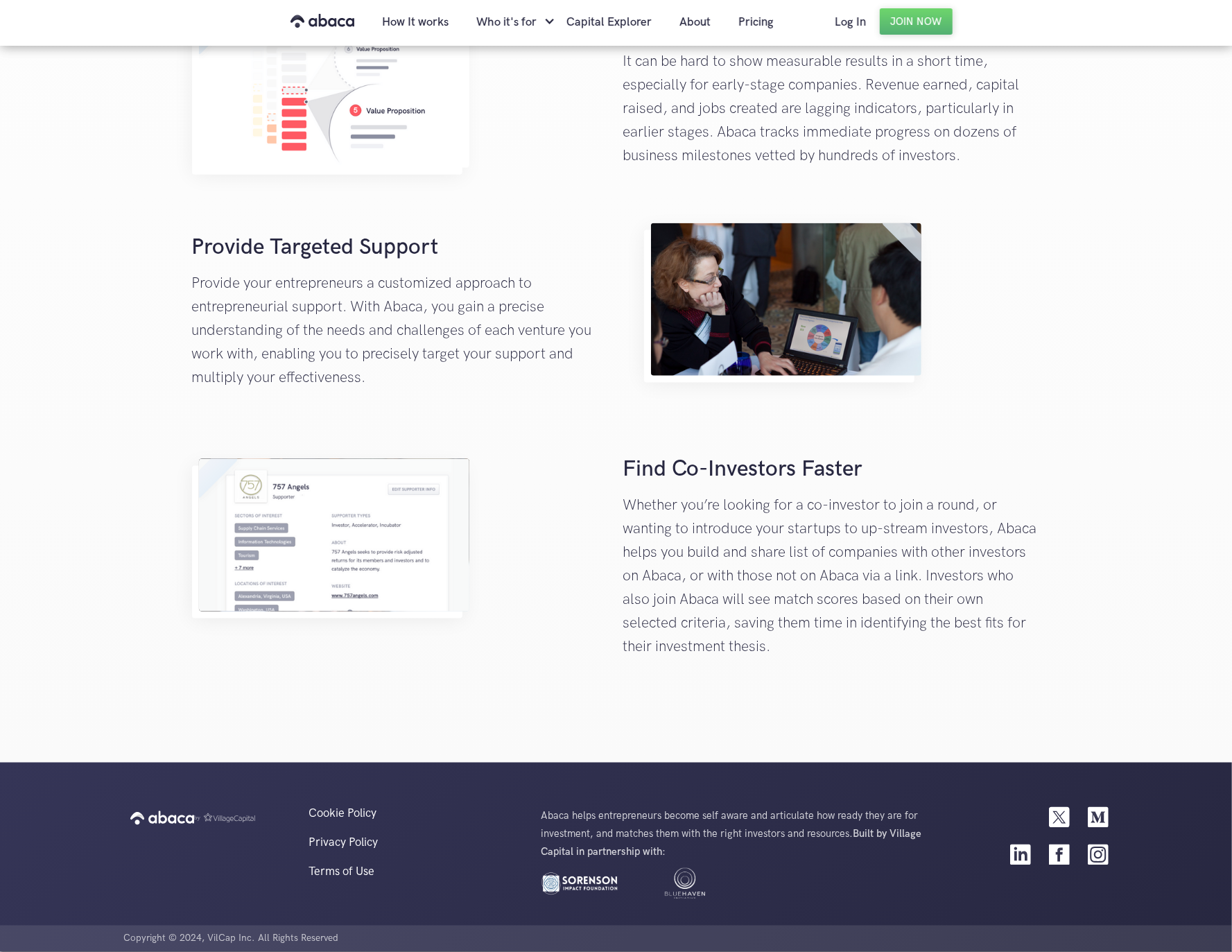
click at [874, 521] on p "Whether you’re looking for a co-investor to join a round, or wanting to introdu…" at bounding box center [832, 576] width 417 height 165
click at [541, 170] on link "For Support Organizations" at bounding box center [563, 164] width 174 height 47
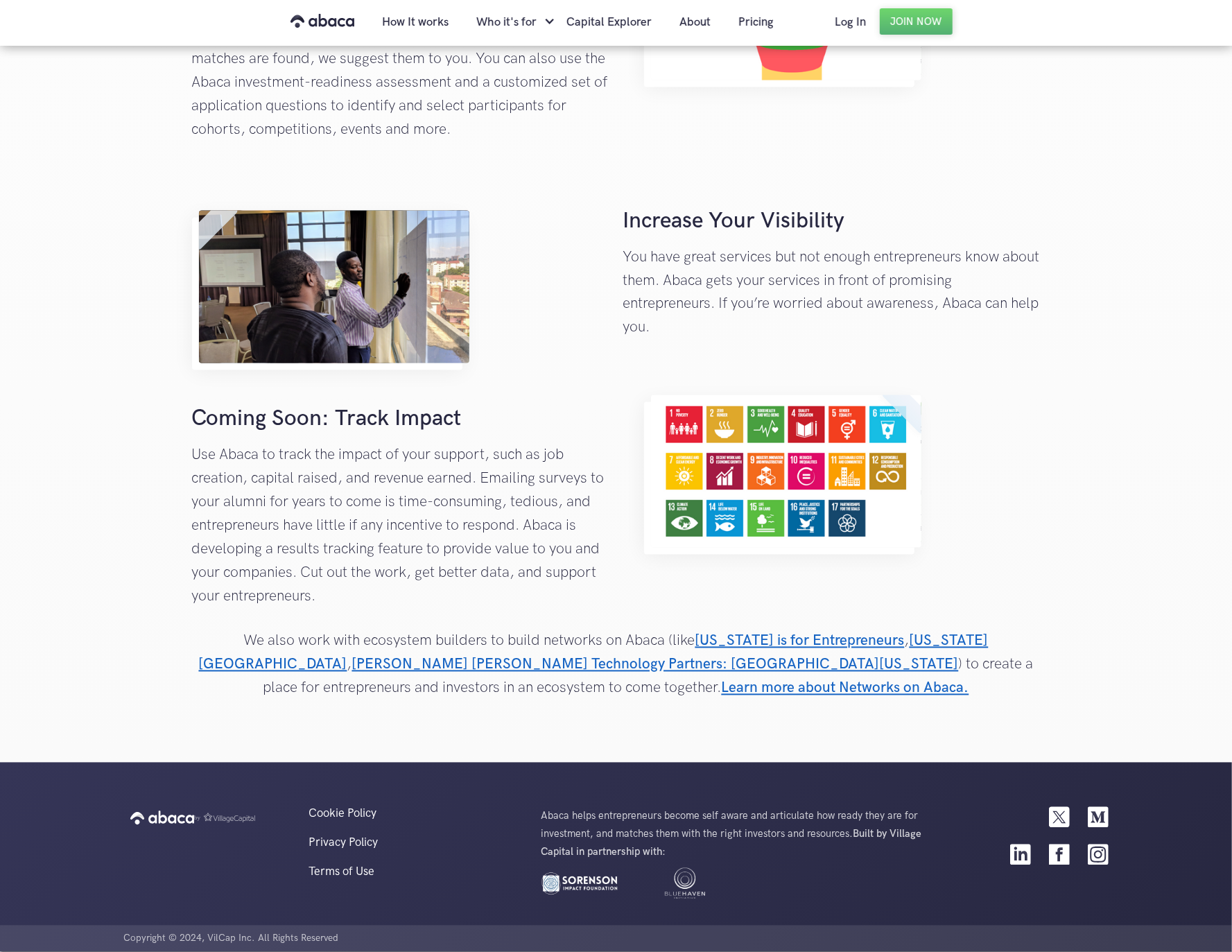
scroll to position [1196, 0]
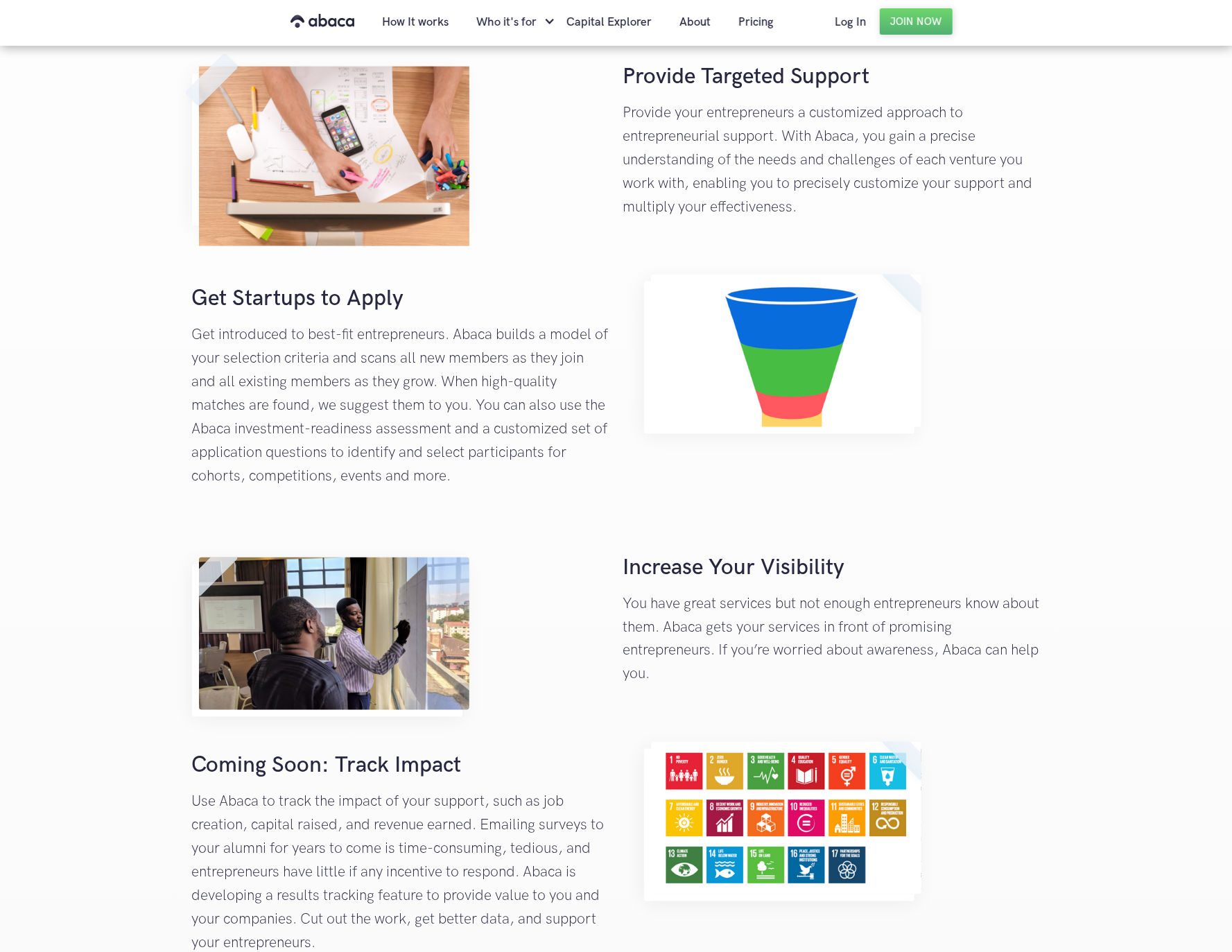
click at [833, 190] on p "Provide your entrepreneurs a customized approach to entrepreneurial support. Wi…" at bounding box center [832, 159] width 417 height 118
click at [518, 199] on link "Coalitions" at bounding box center [563, 210] width 174 height 47
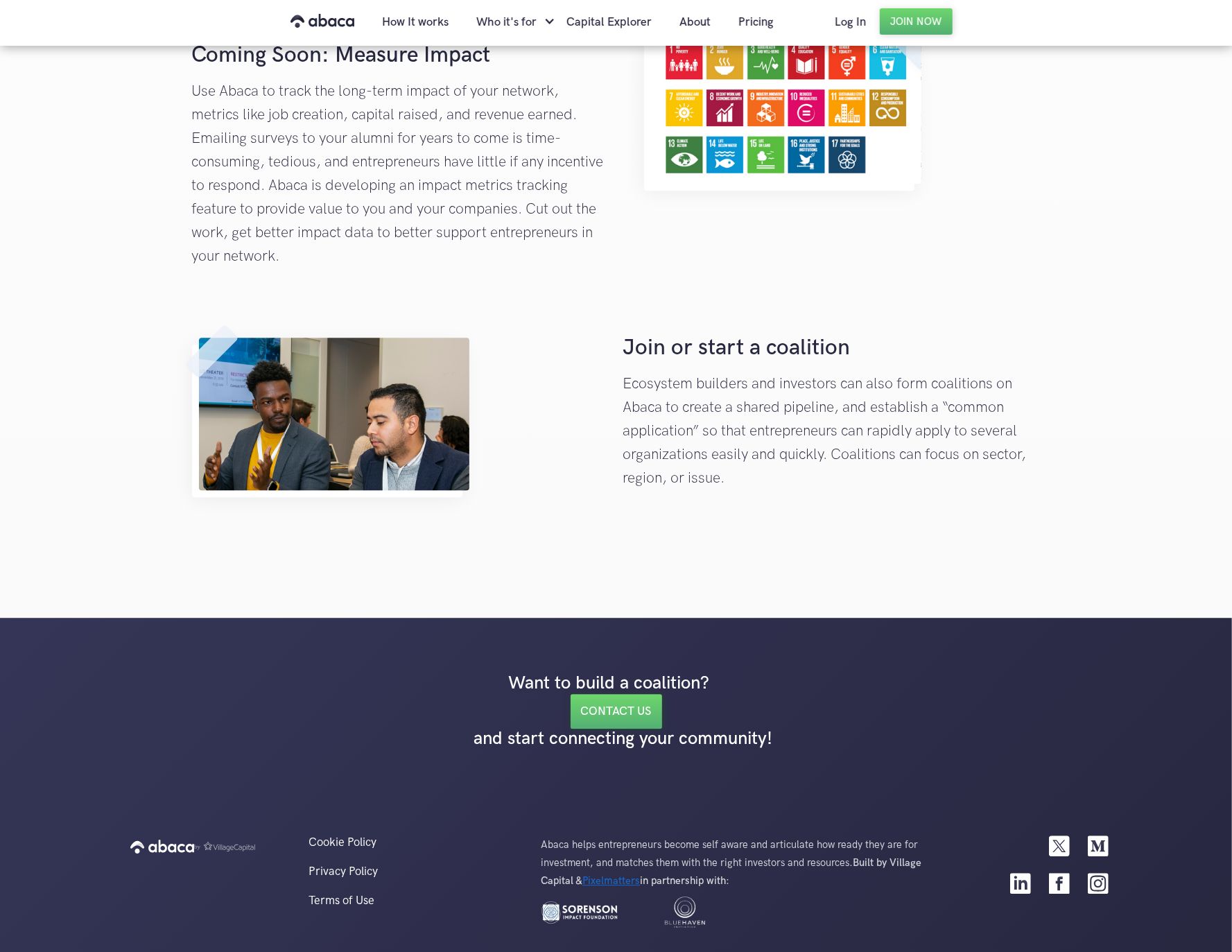
scroll to position [2339, 0]
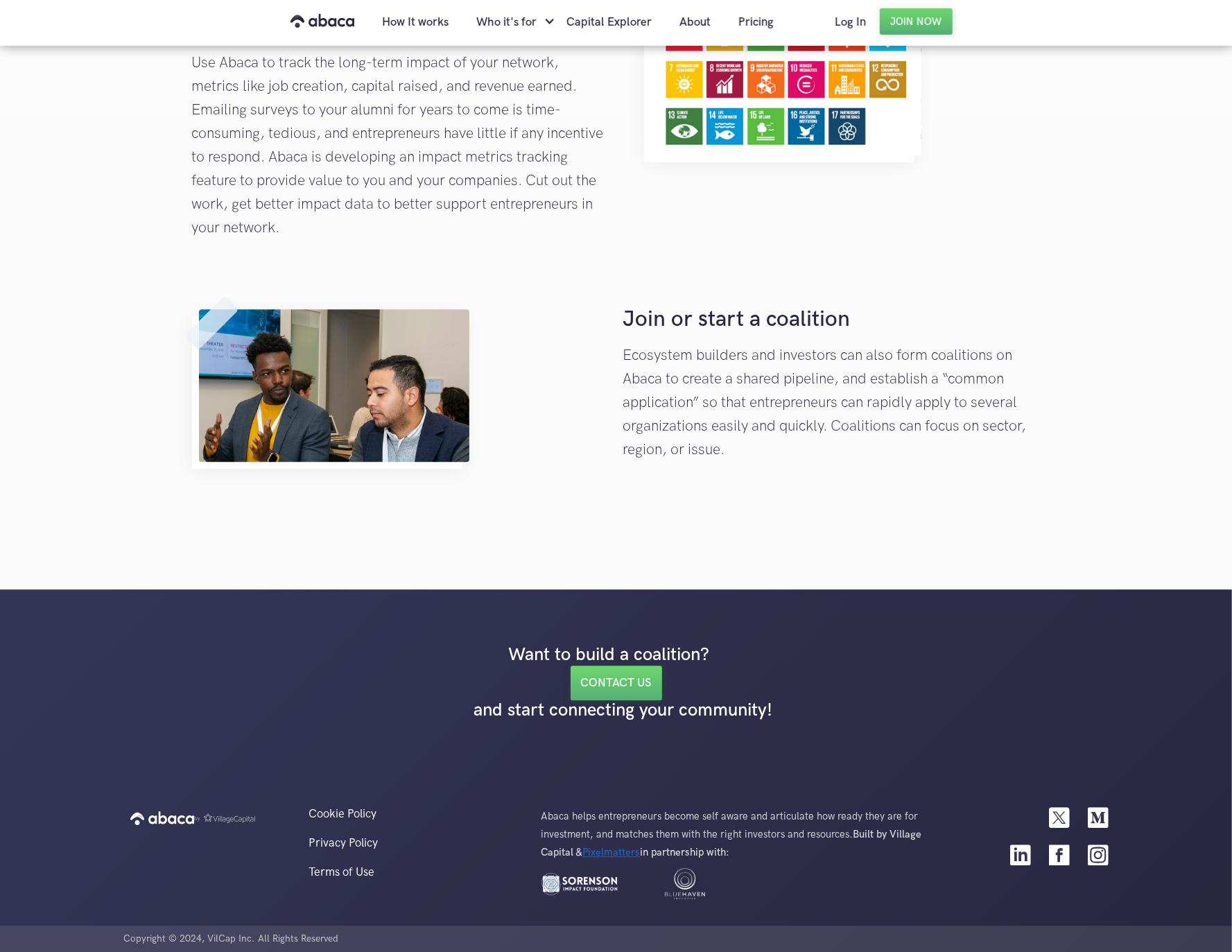
click at [593, 23] on link "Capital Explorer" at bounding box center [608, 22] width 113 height 47
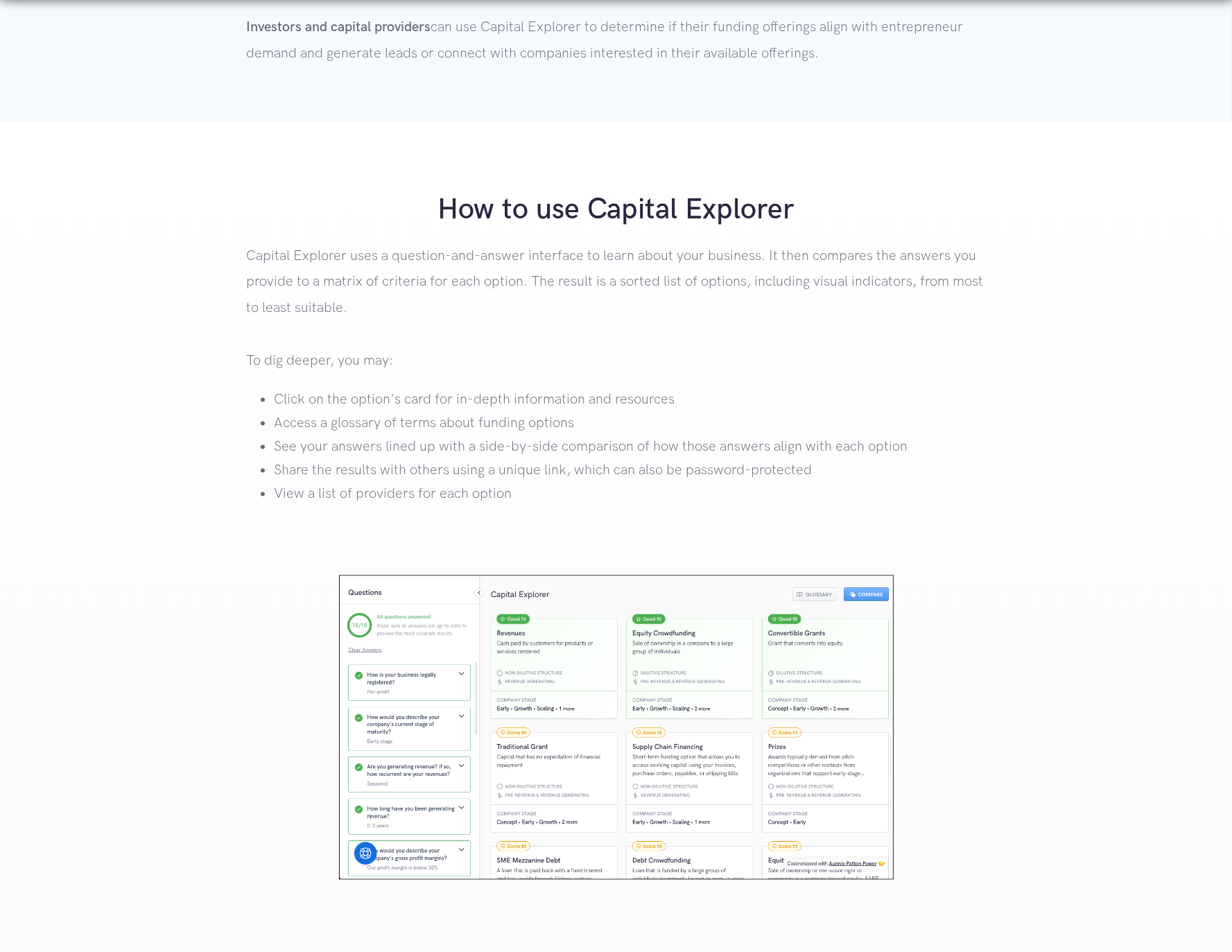
scroll to position [1755, 0]
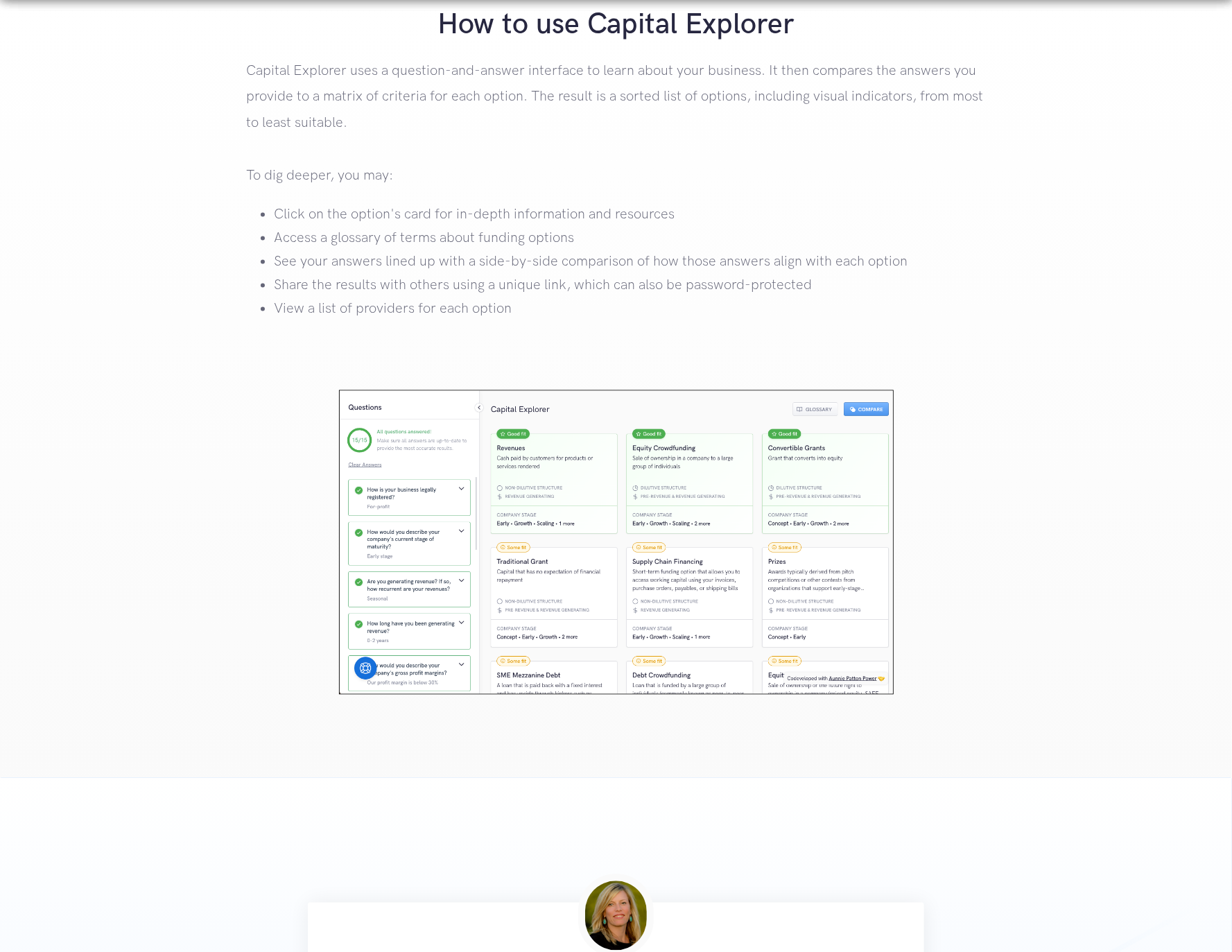
click at [889, 256] on li "See your answers lined up with a side-by-side comparison of how those answers a…" at bounding box center [629, 262] width 711 height 23
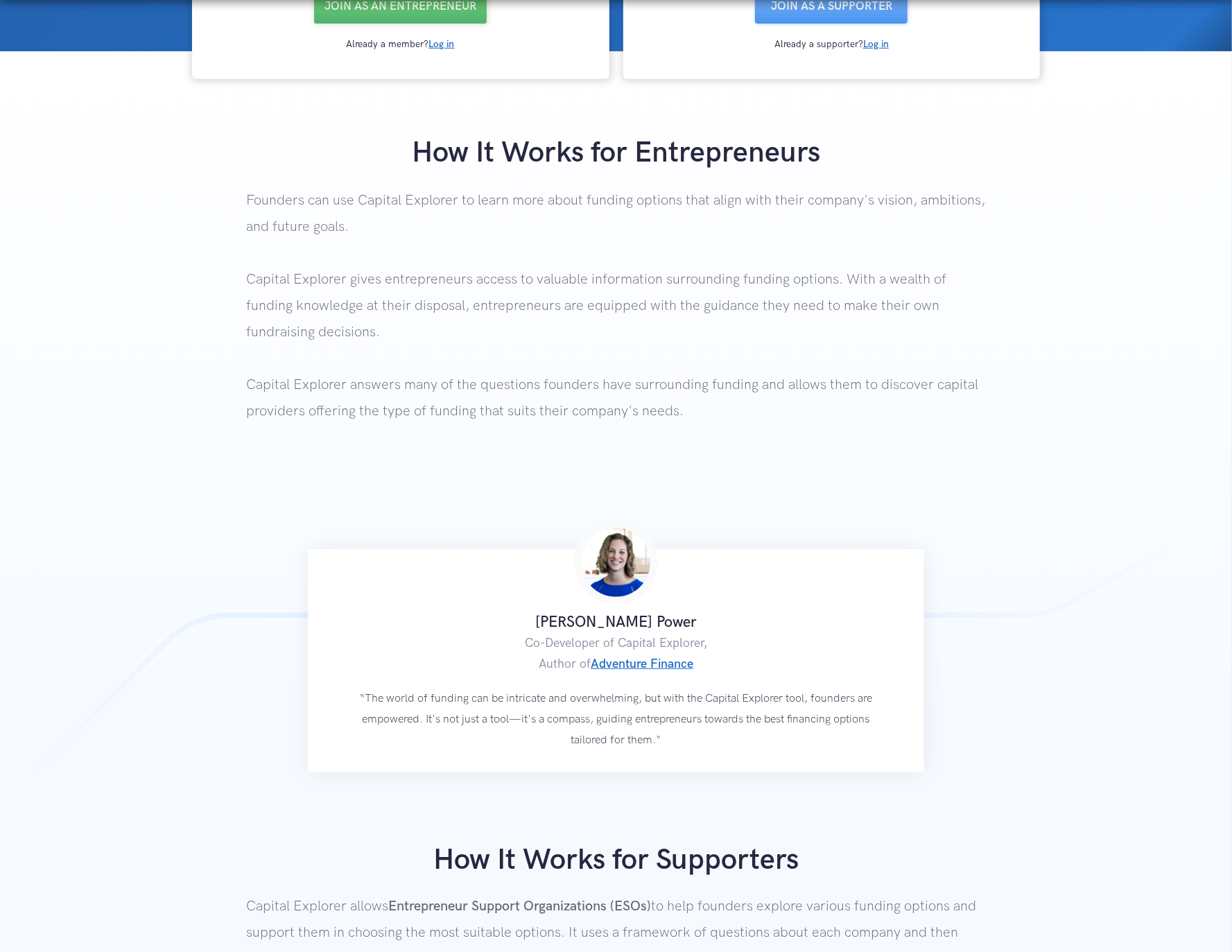
scroll to position [0, 0]
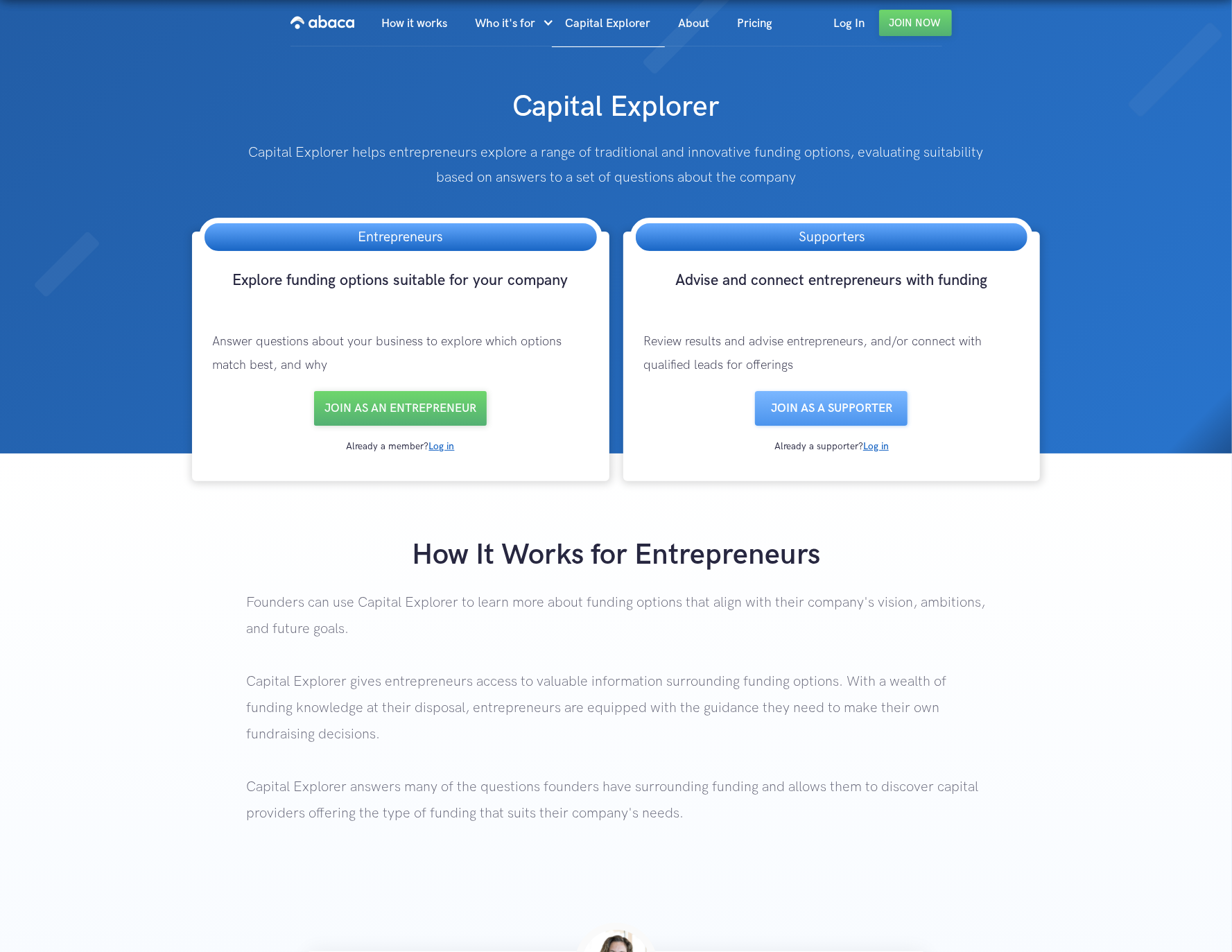
click at [686, 26] on link "About" at bounding box center [694, 23] width 59 height 47
